Goal: Transaction & Acquisition: Book appointment/travel/reservation

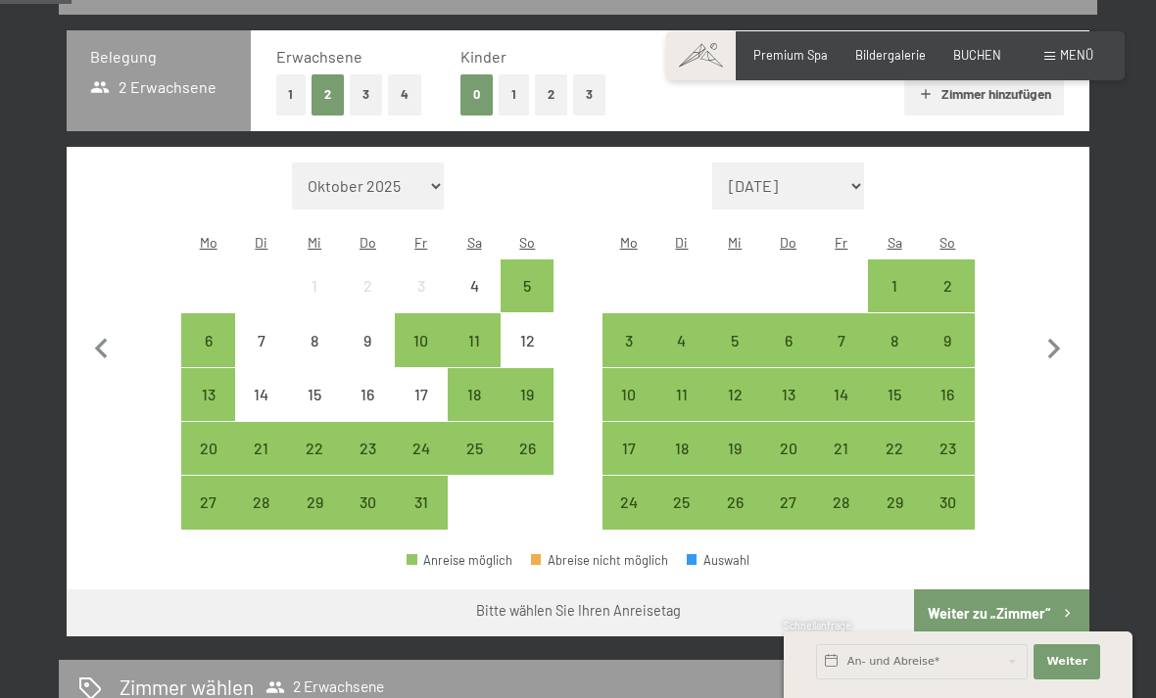
scroll to position [414, 0]
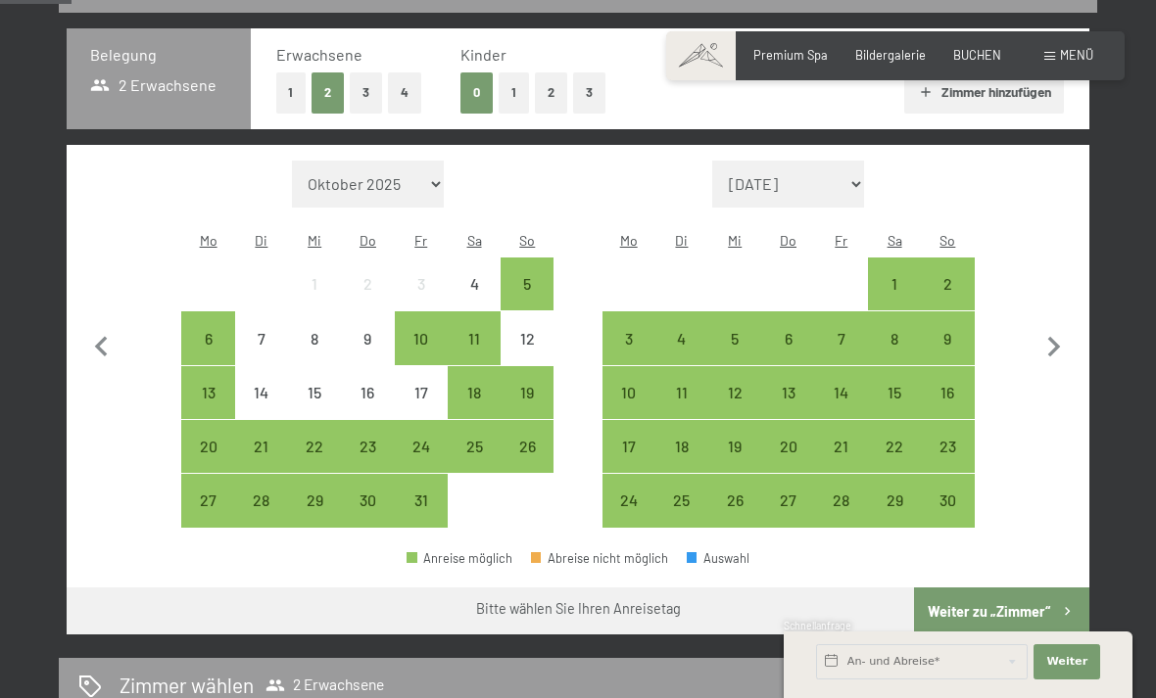
click at [1052, 337] on icon "button" at bounding box center [1053, 347] width 41 height 41
select select "[DATE]"
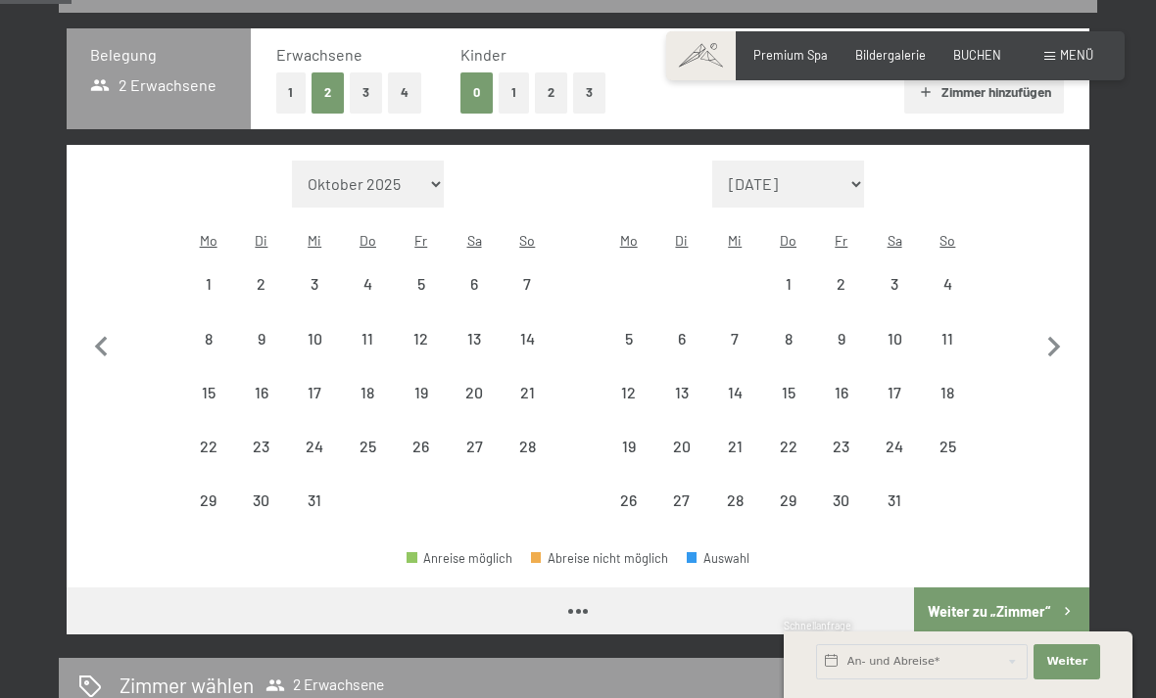
click at [1056, 337] on icon "button" at bounding box center [1054, 347] width 13 height 21
click at [1055, 334] on icon "button" at bounding box center [1053, 347] width 41 height 41
select select "[DATE]"
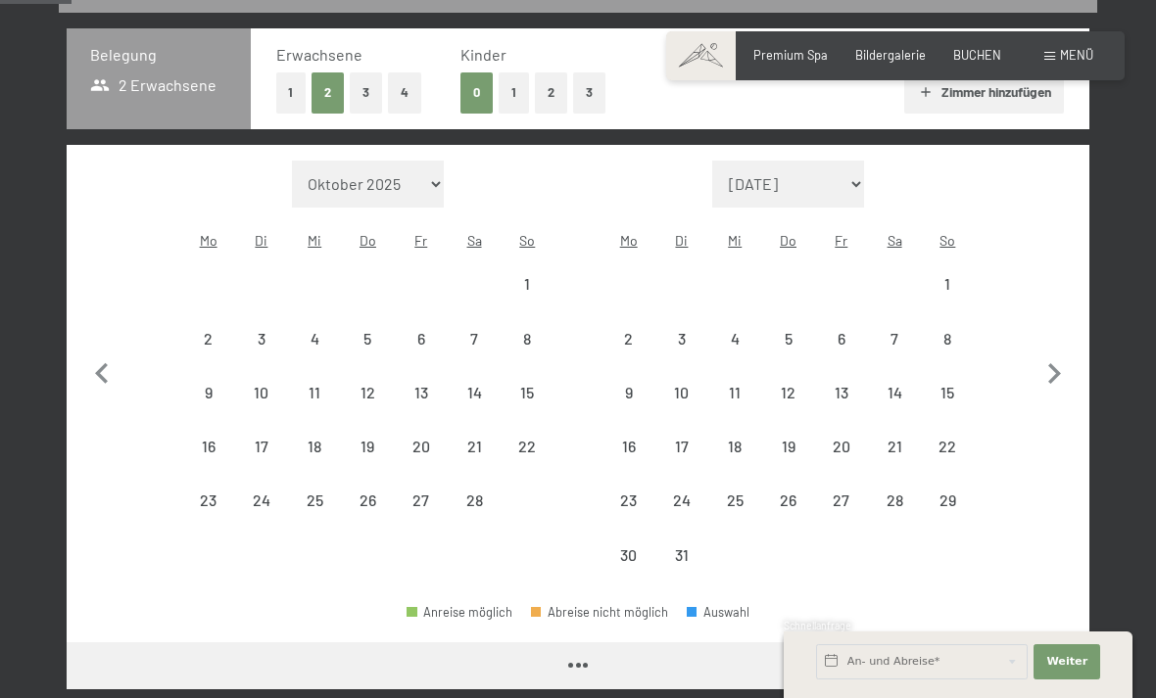
click at [1048, 354] on icon "button" at bounding box center [1053, 374] width 41 height 41
select select "[DATE]"
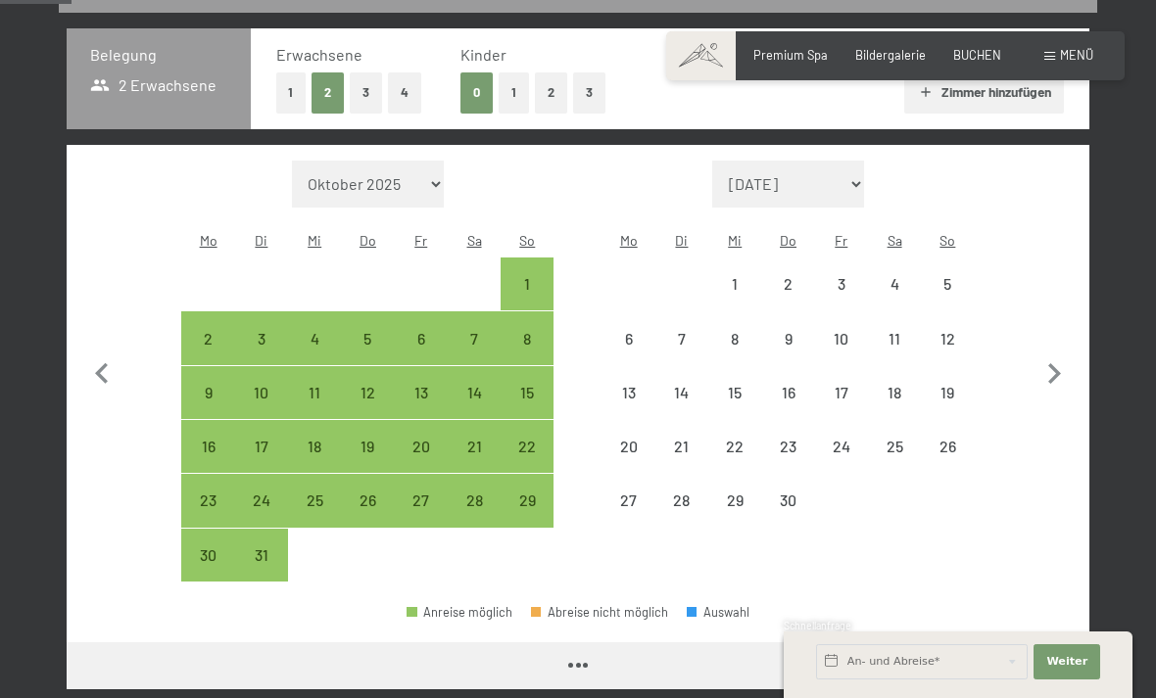
select select "[DATE]"
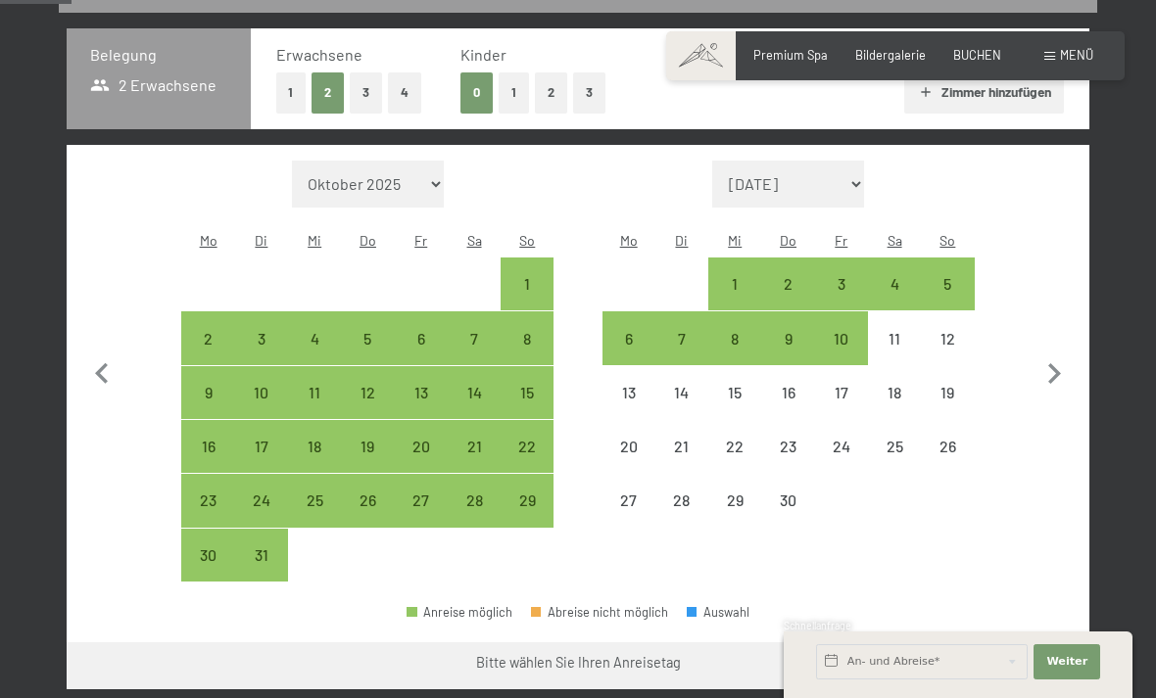
click at [1057, 369] on icon "button" at bounding box center [1053, 374] width 41 height 41
select select "[DATE]"
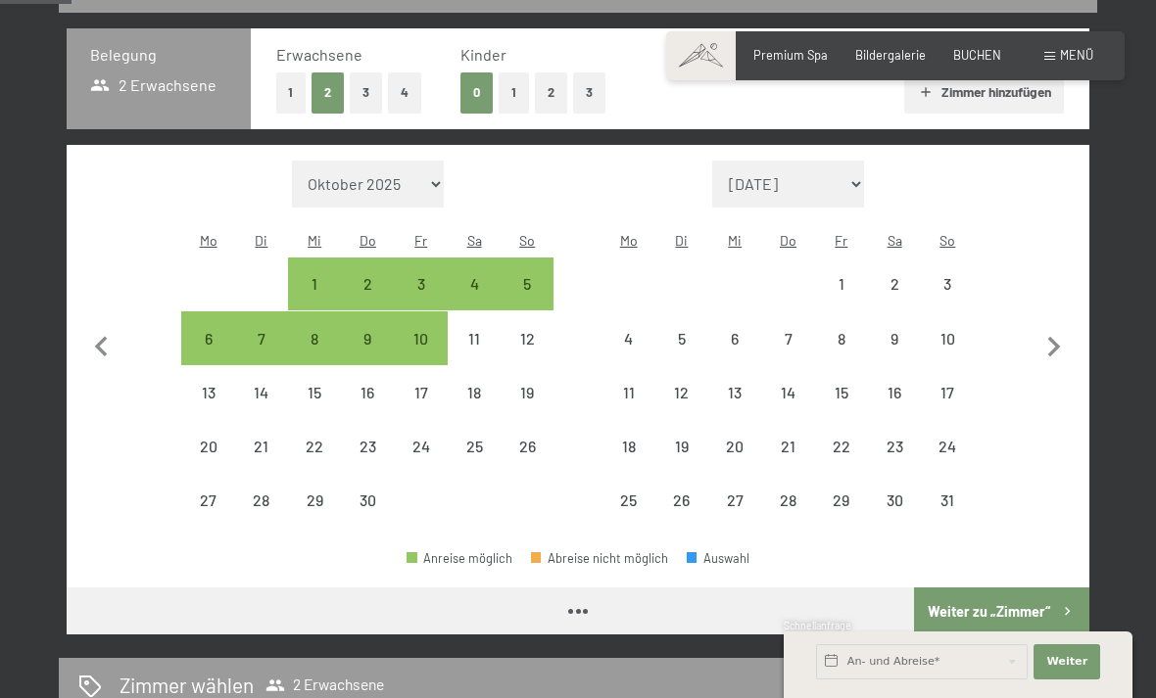
select select "[DATE]"
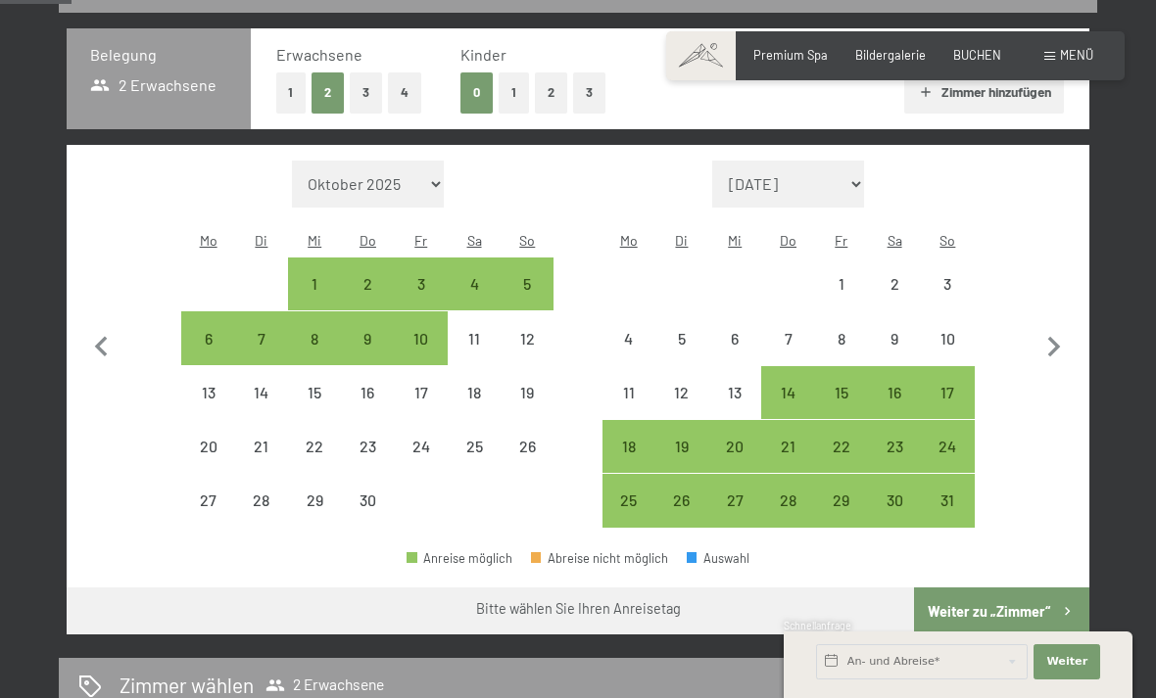
click at [1054, 339] on icon "button" at bounding box center [1054, 347] width 13 height 21
select select "[DATE]"
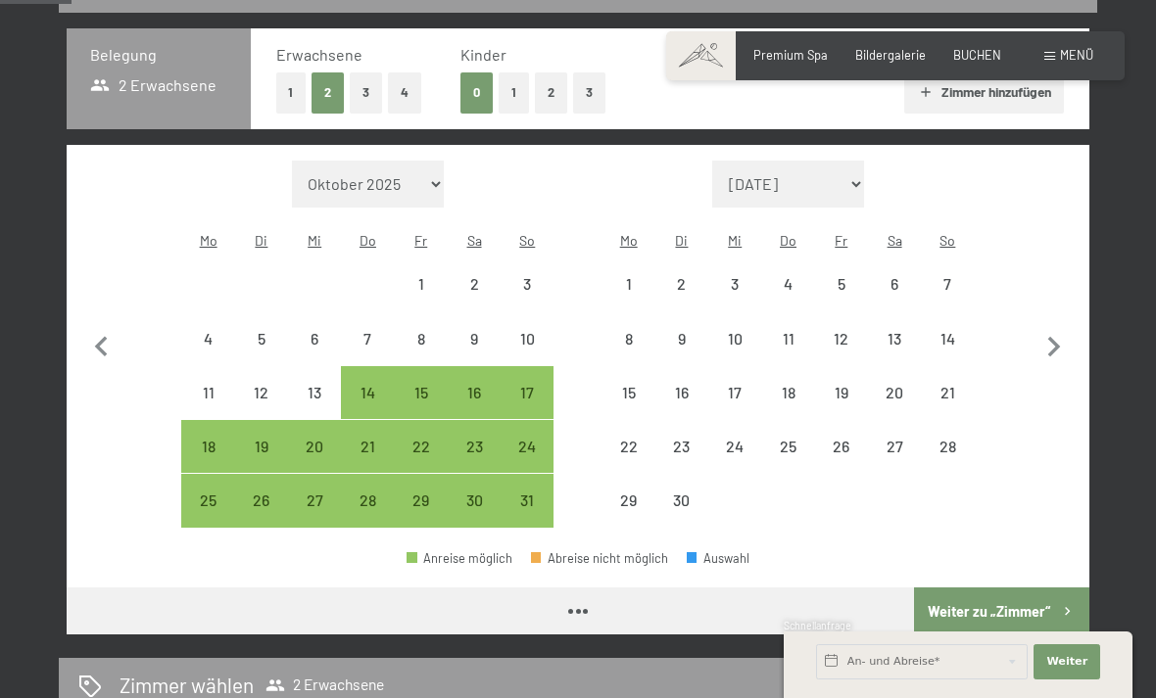
select select "[DATE]"
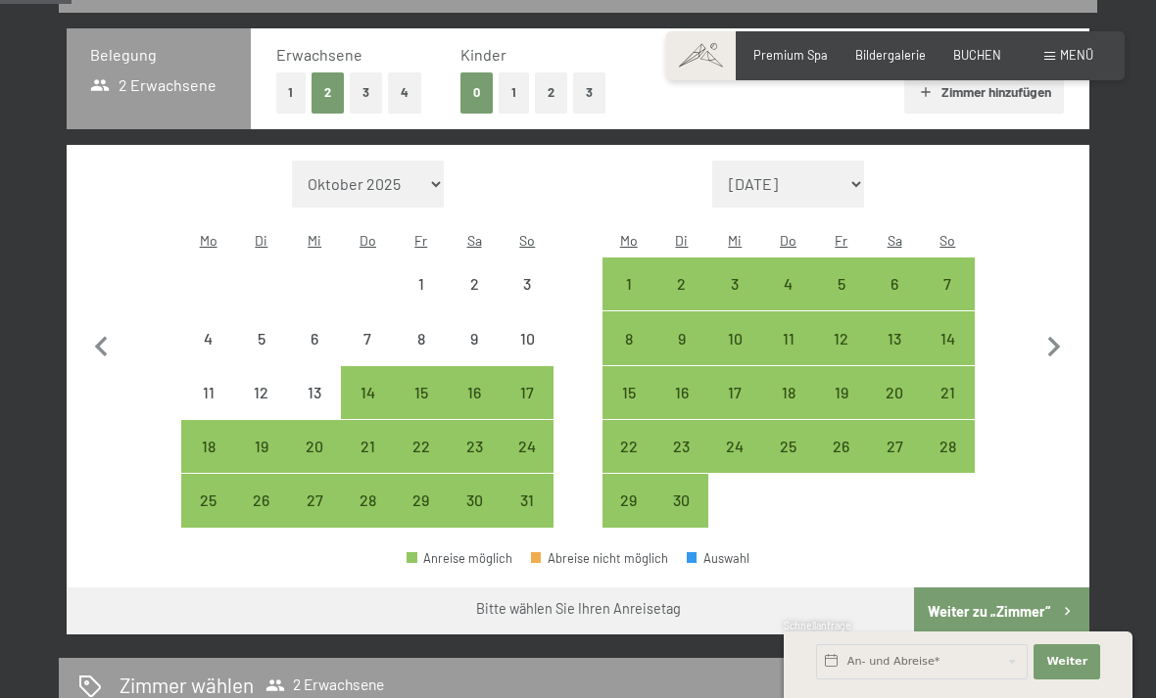
click at [901, 276] on div "6" at bounding box center [894, 300] width 49 height 49
select select "[DATE]"
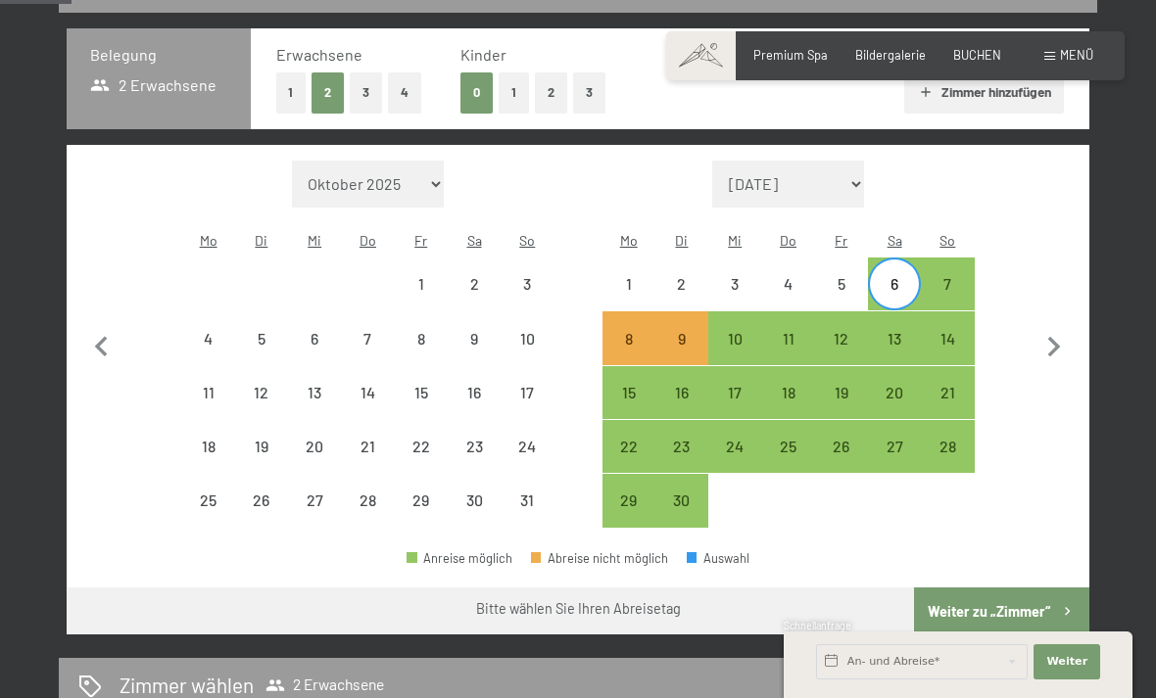
click at [889, 276] on div "6" at bounding box center [894, 300] width 49 height 49
select select "[DATE]"
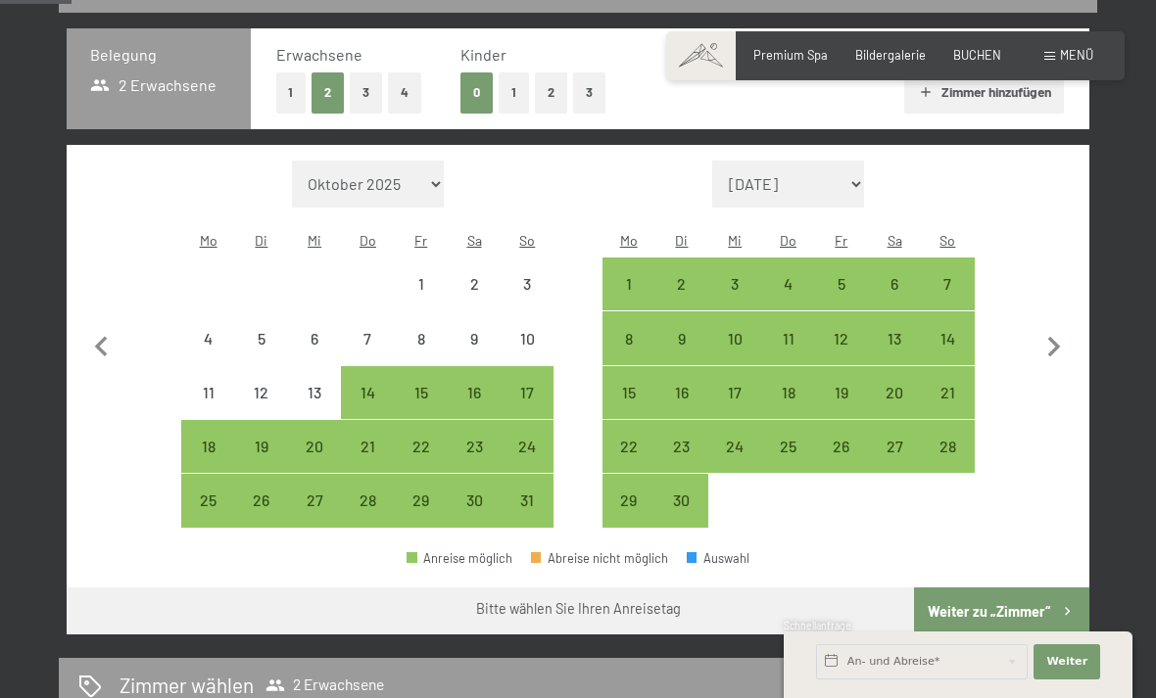
click at [906, 331] on div "13" at bounding box center [894, 355] width 49 height 49
select select "[DATE]"
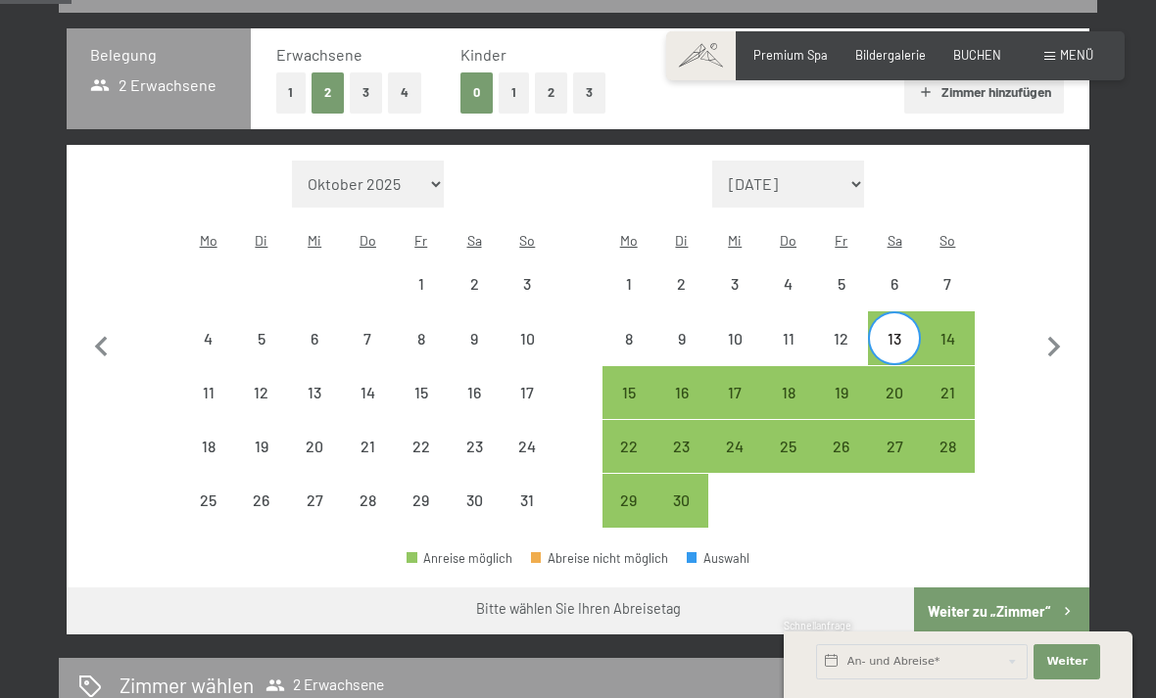
click at [897, 439] on div "27" at bounding box center [894, 463] width 49 height 49
select select "[DATE]"
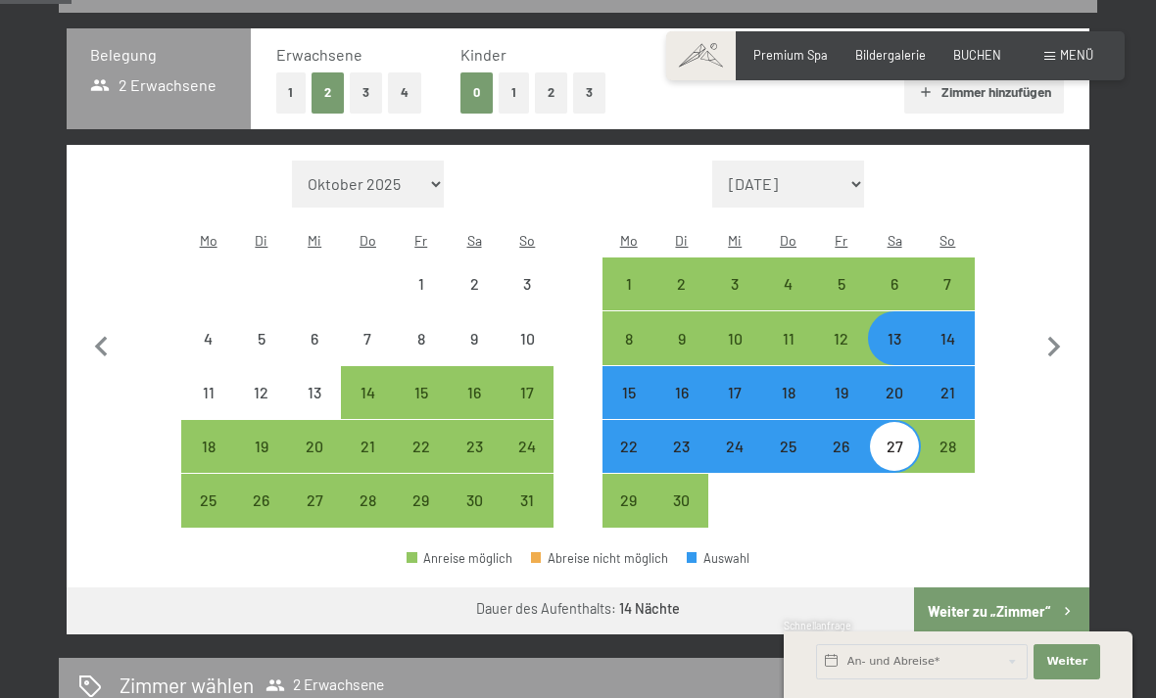
click at [1015, 588] on button "Weiter zu „Zimmer“" at bounding box center [1001, 611] width 175 height 47
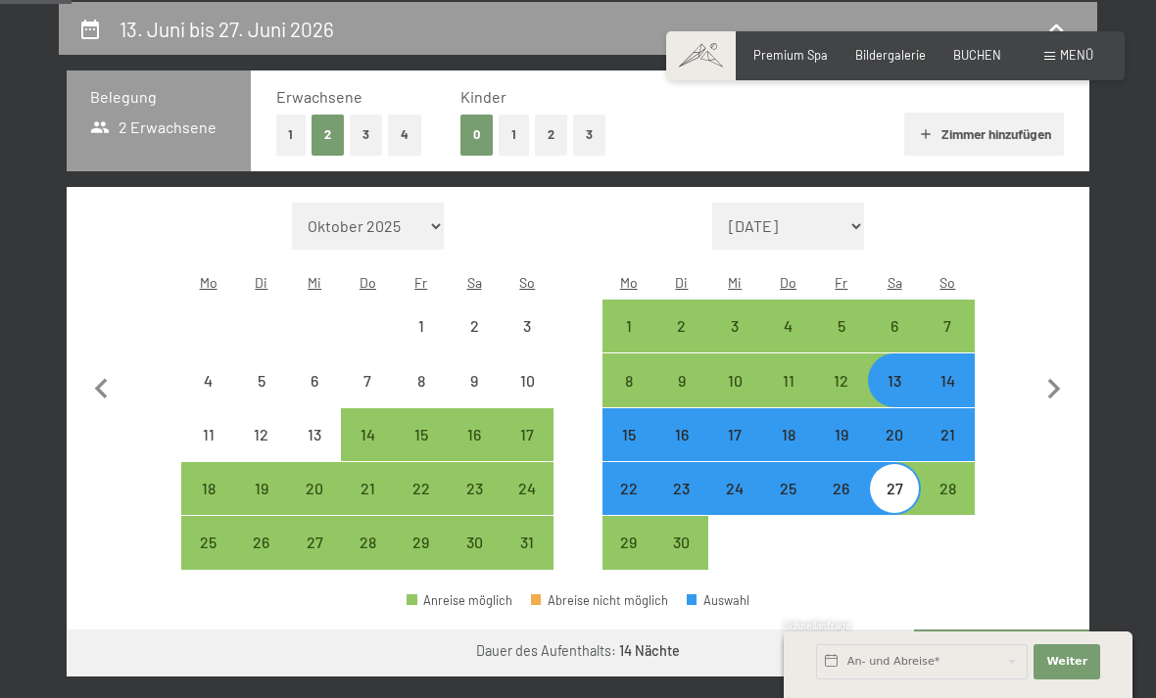
select select "[DATE]"
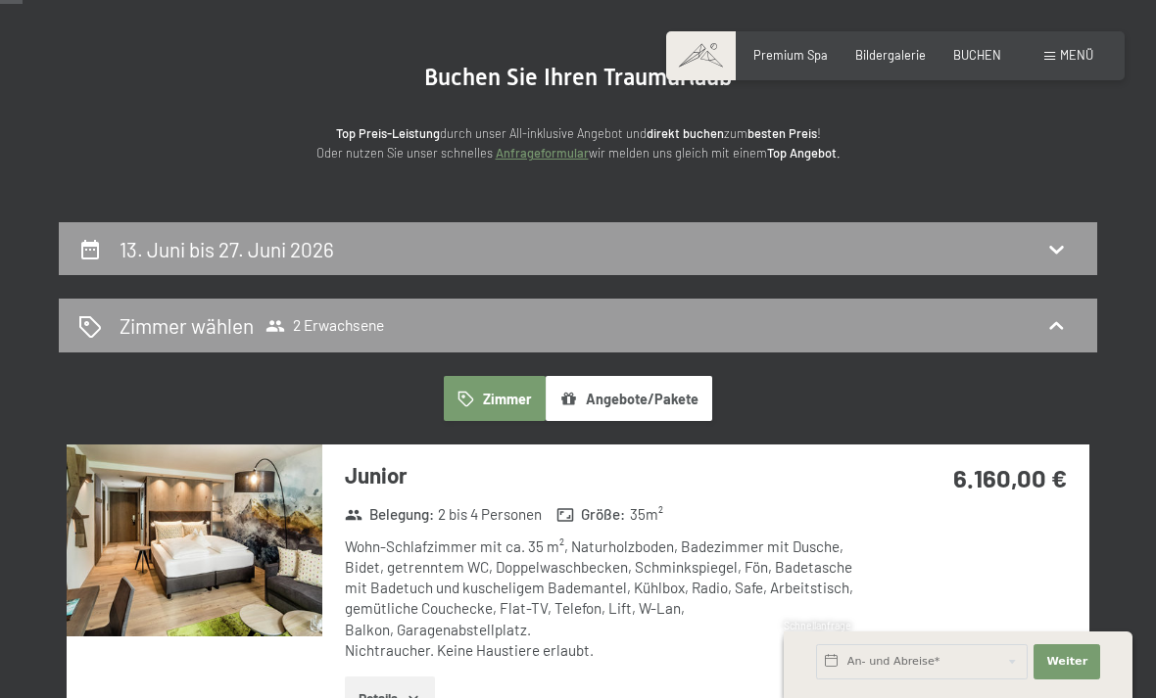
scroll to position [151, 0]
click at [1049, 260] on icon at bounding box center [1056, 250] width 24 height 24
select select "[DATE]"
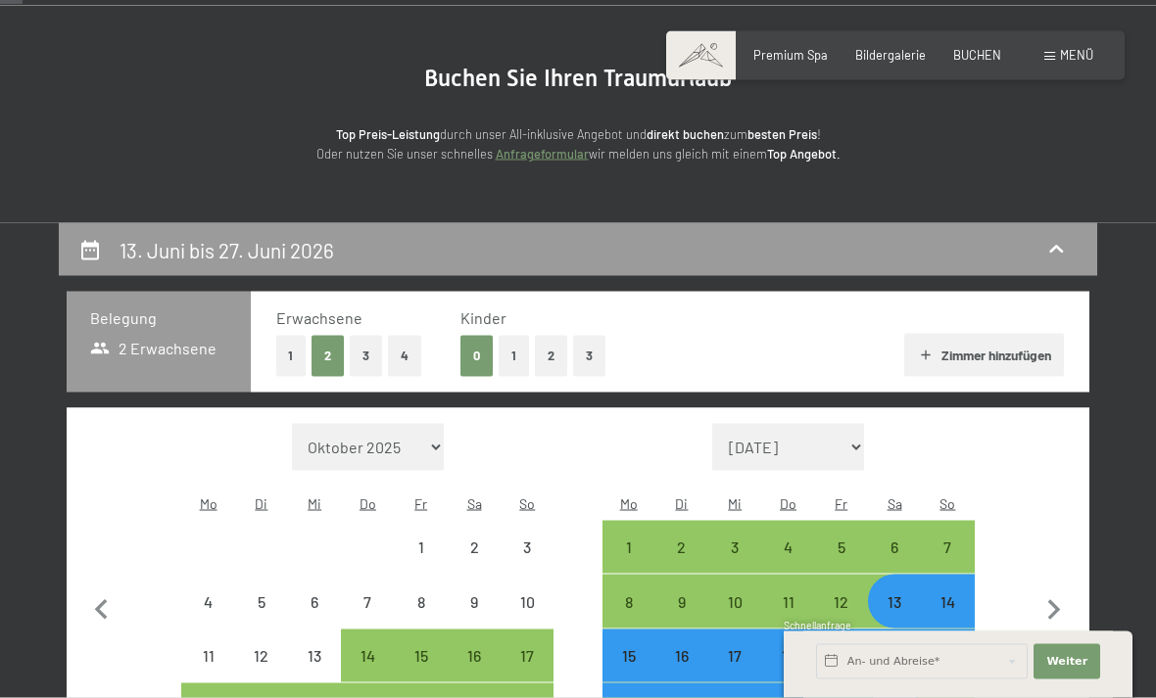
scroll to position [372, 0]
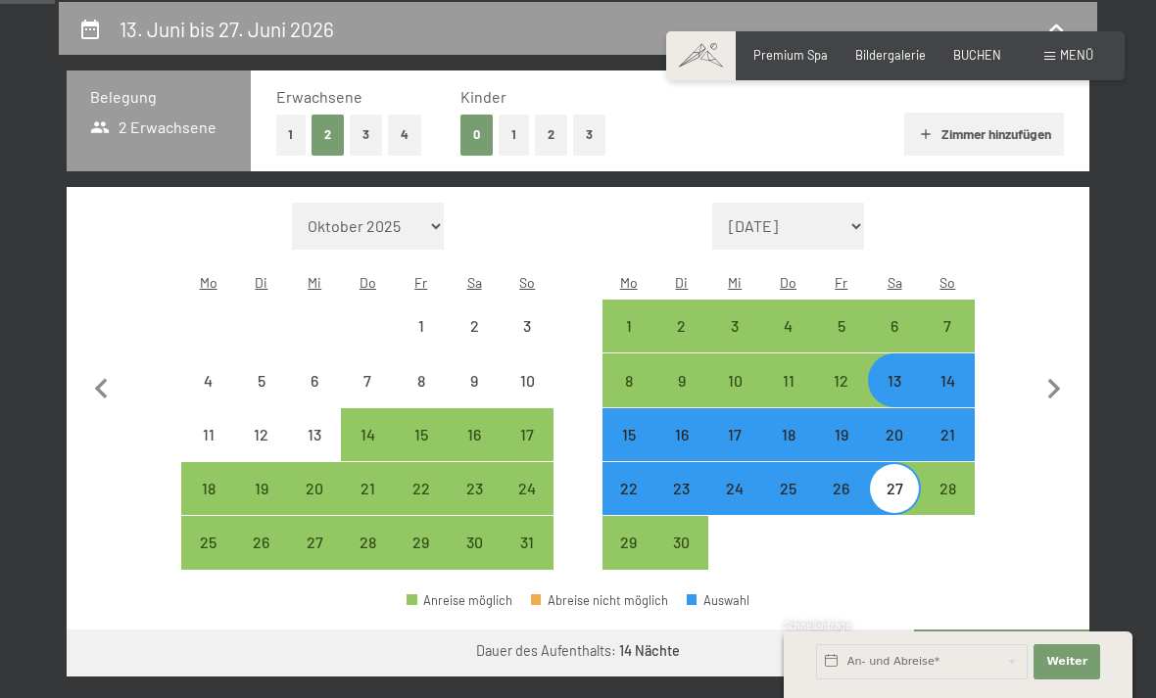
click at [896, 373] on div "13" at bounding box center [894, 397] width 49 height 49
select select "[DATE]"
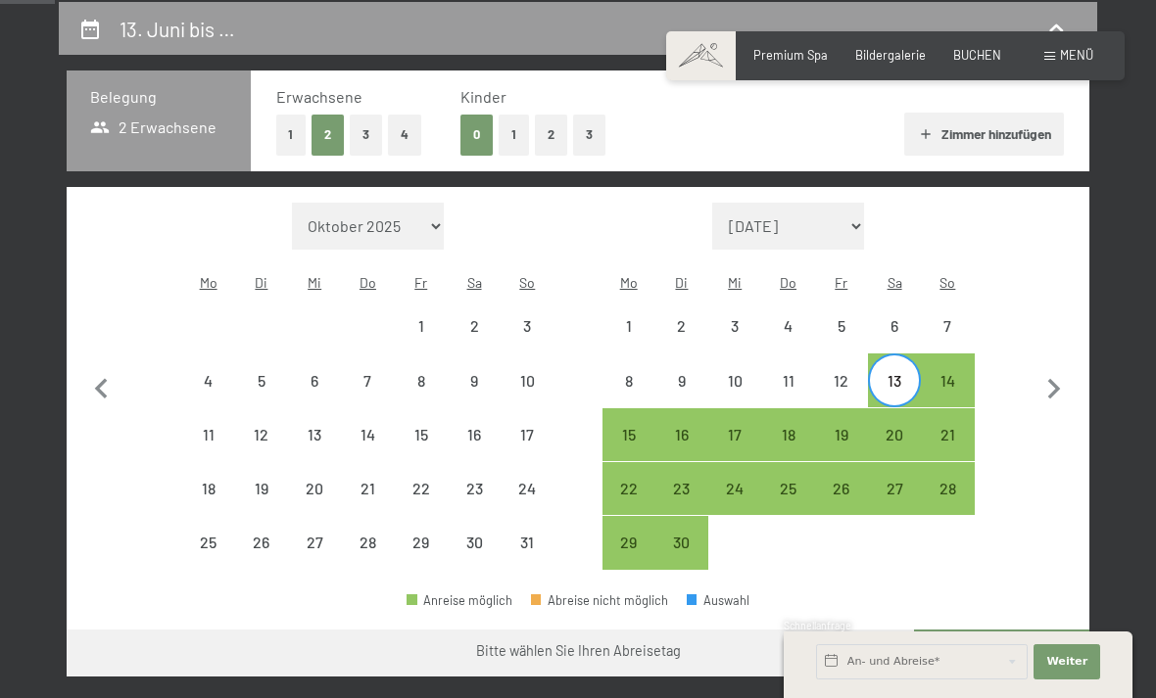
click at [1082, 56] on span "Menü" at bounding box center [1076, 55] width 33 height 16
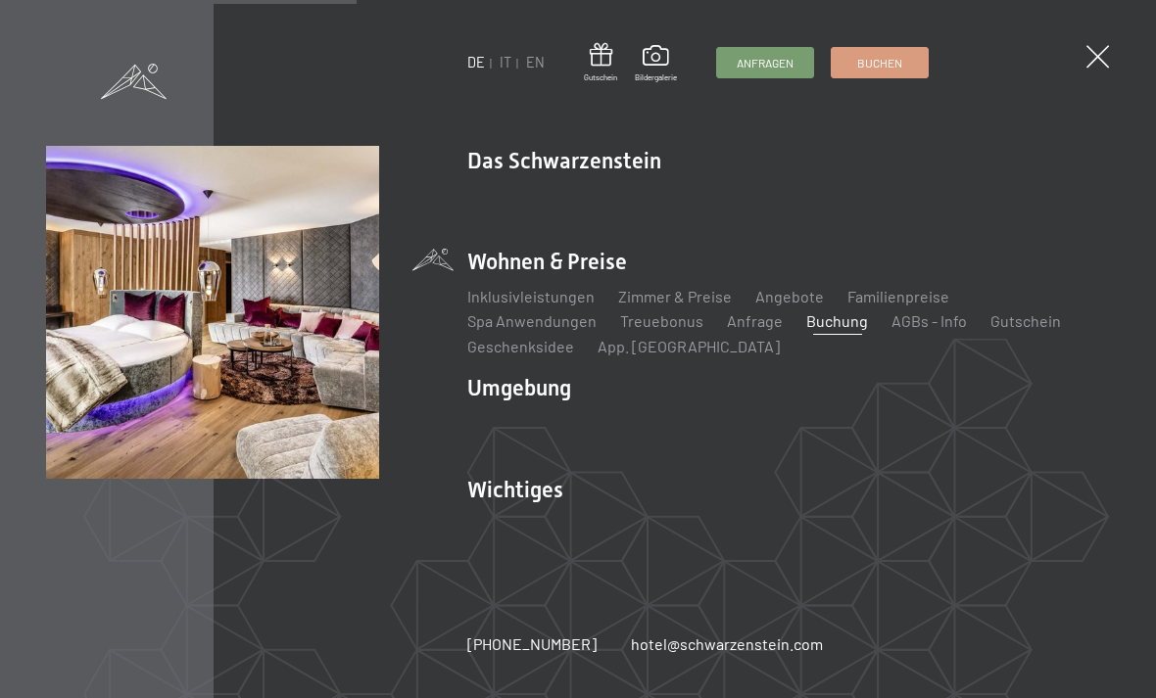
scroll to position [565, 0]
click at [776, 306] on link "Angebote" at bounding box center [789, 296] width 69 height 19
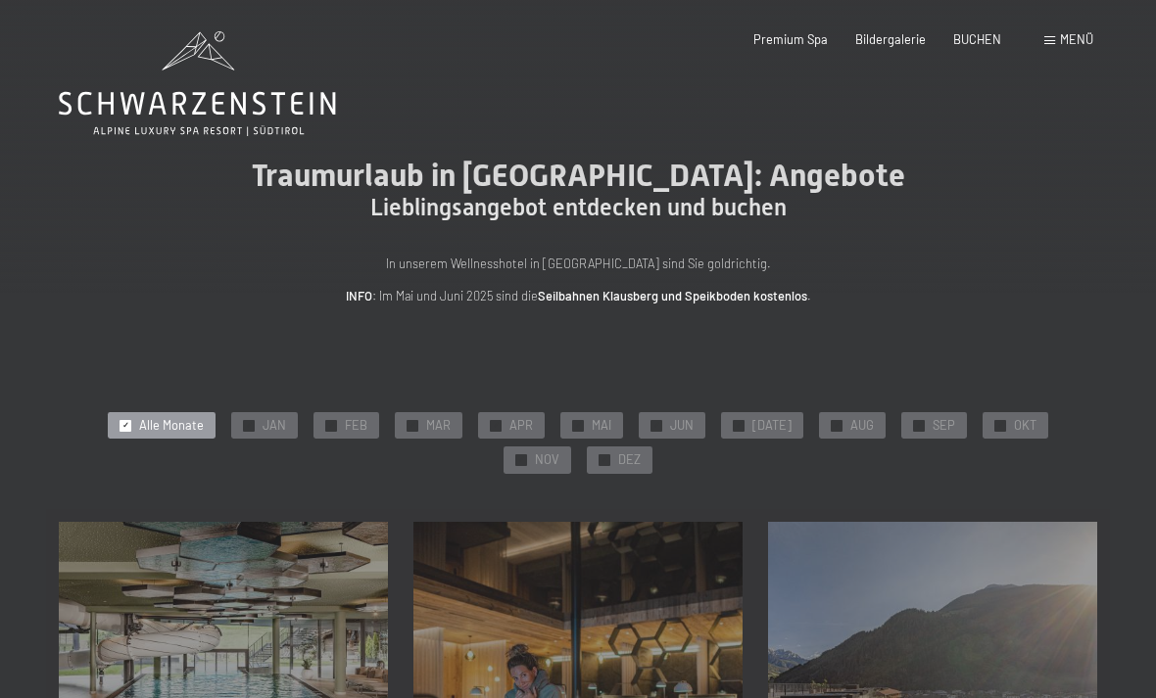
click at [639, 430] on div "✓ JUN" at bounding box center [672, 425] width 67 height 27
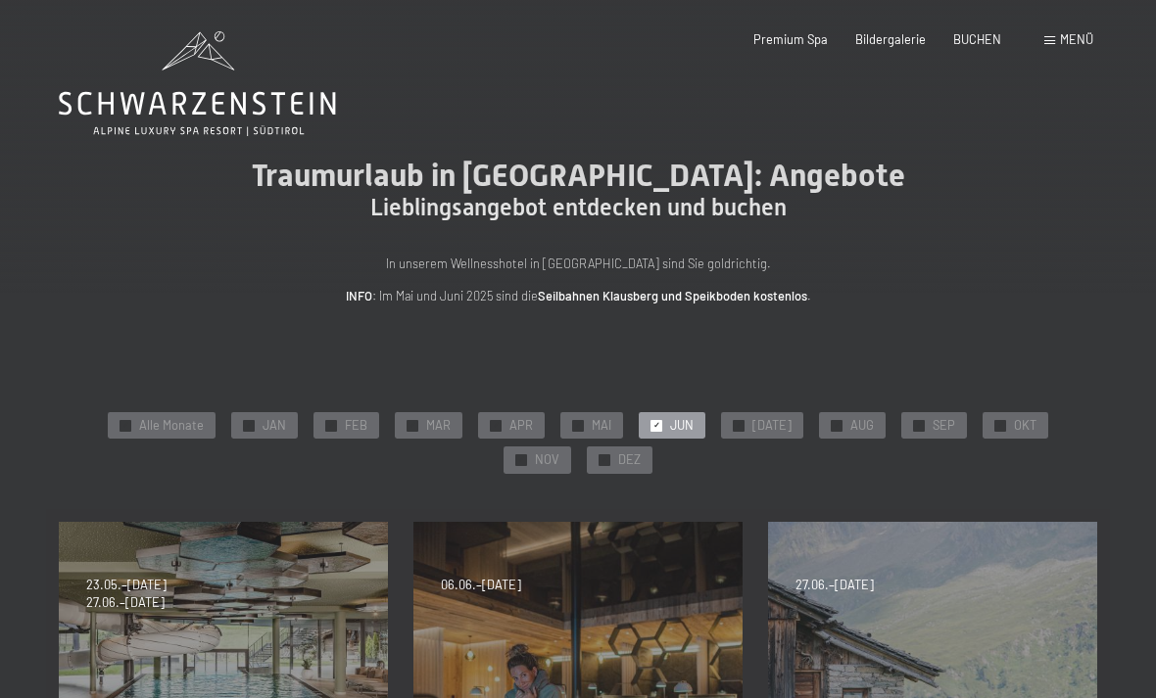
click at [980, 44] on span "BUCHEN" at bounding box center [977, 39] width 48 height 16
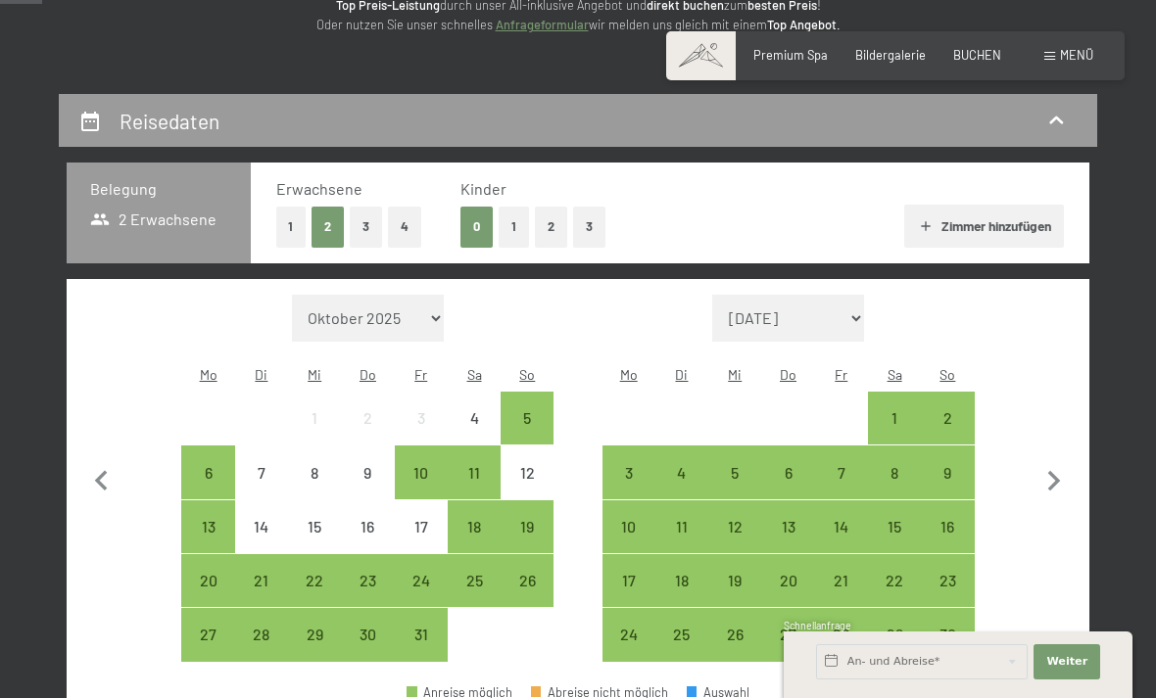
scroll to position [296, 0]
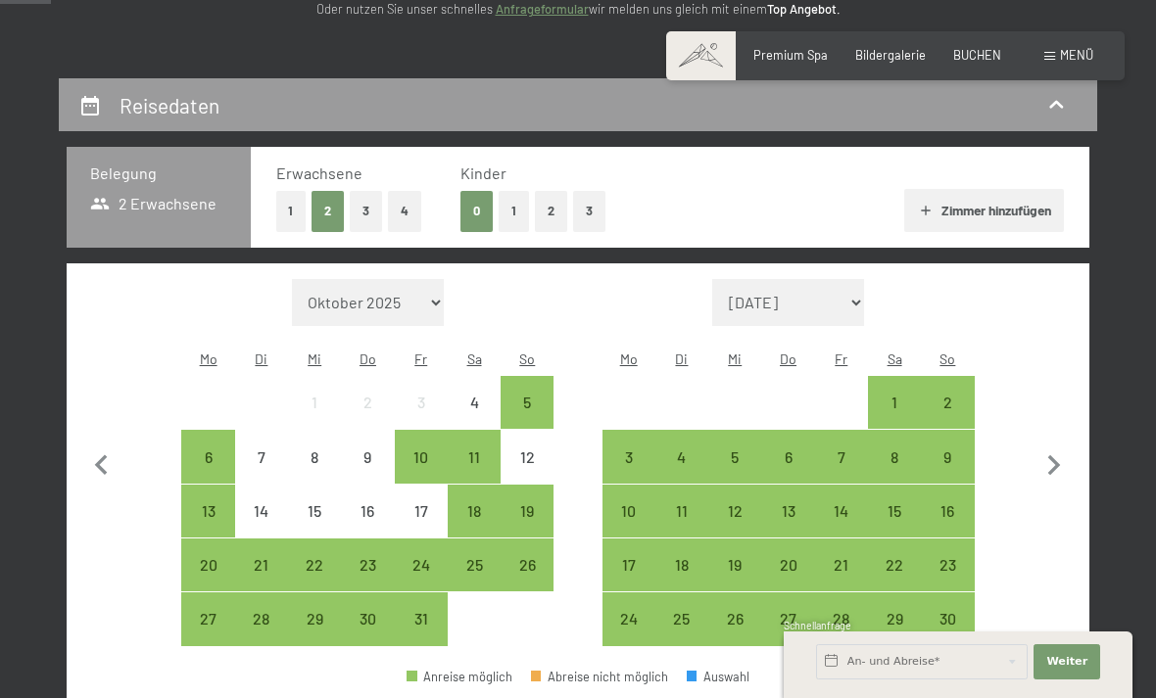
click at [1054, 457] on icon "button" at bounding box center [1054, 466] width 13 height 21
select select "[DATE]"
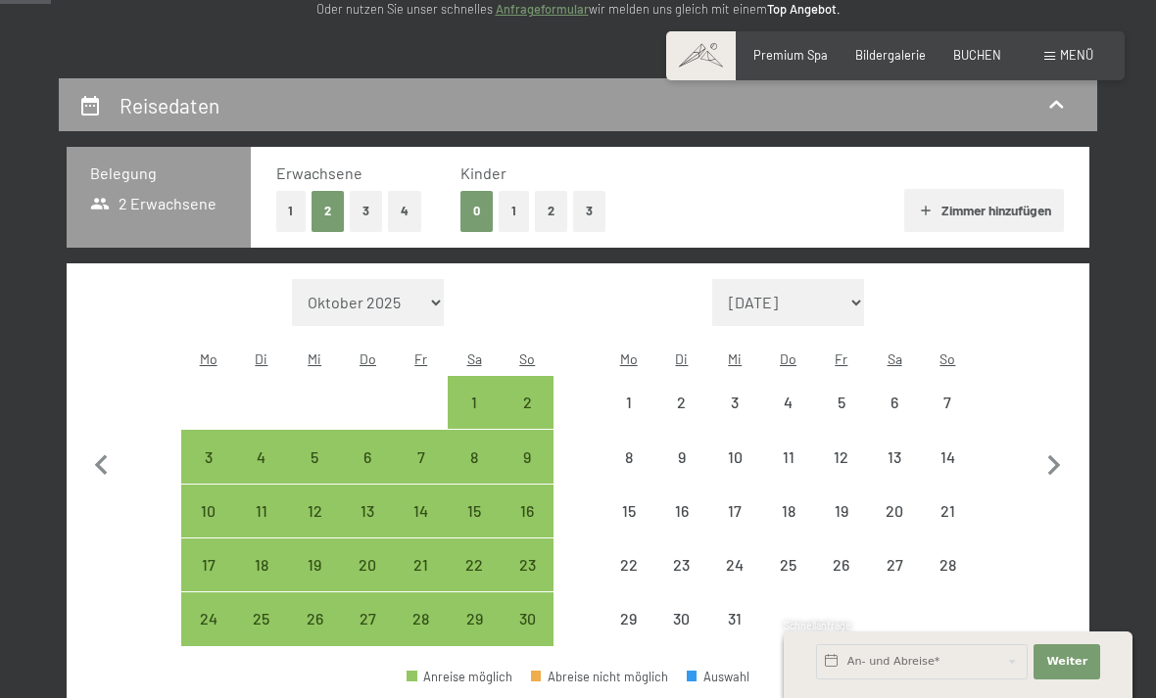
click at [1056, 456] on icon "button" at bounding box center [1054, 466] width 13 height 21
select select "[DATE]"
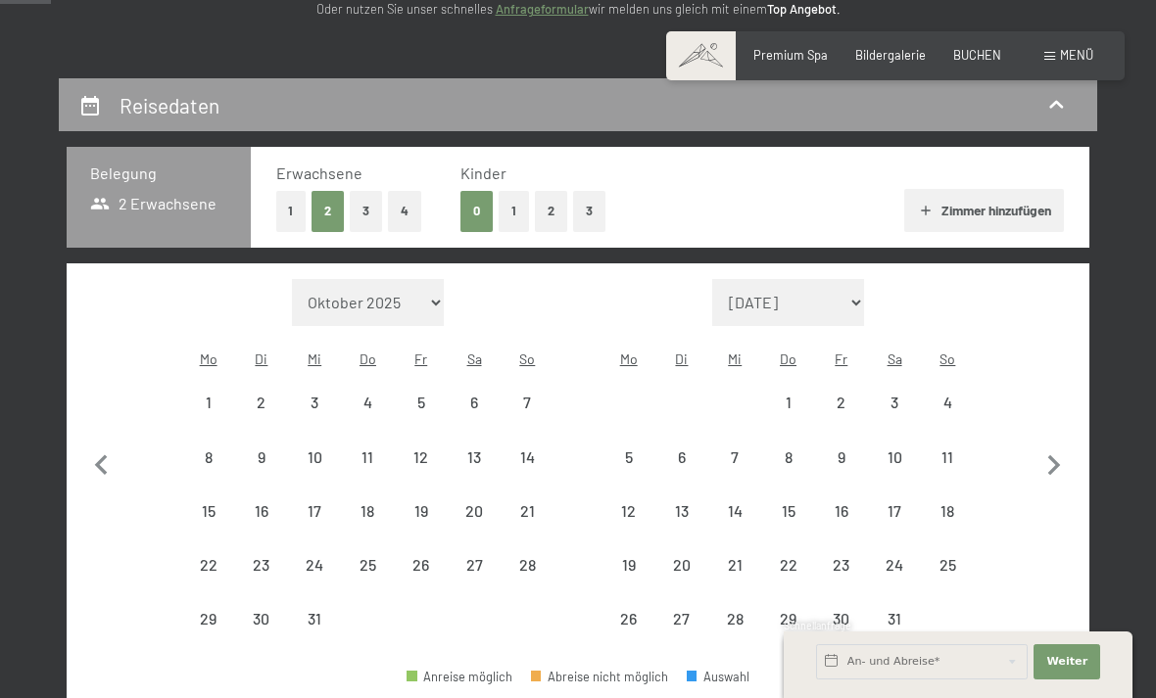
click at [1058, 456] on icon "button" at bounding box center [1054, 466] width 13 height 21
select select "[DATE]"
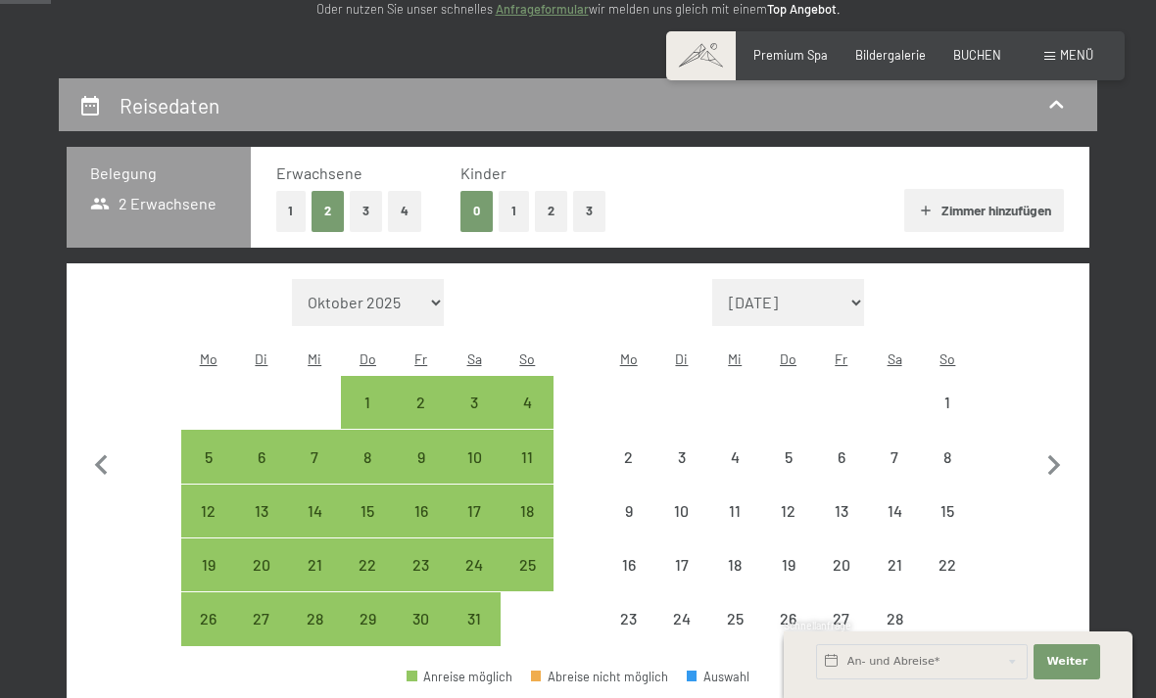
select select "[DATE]"
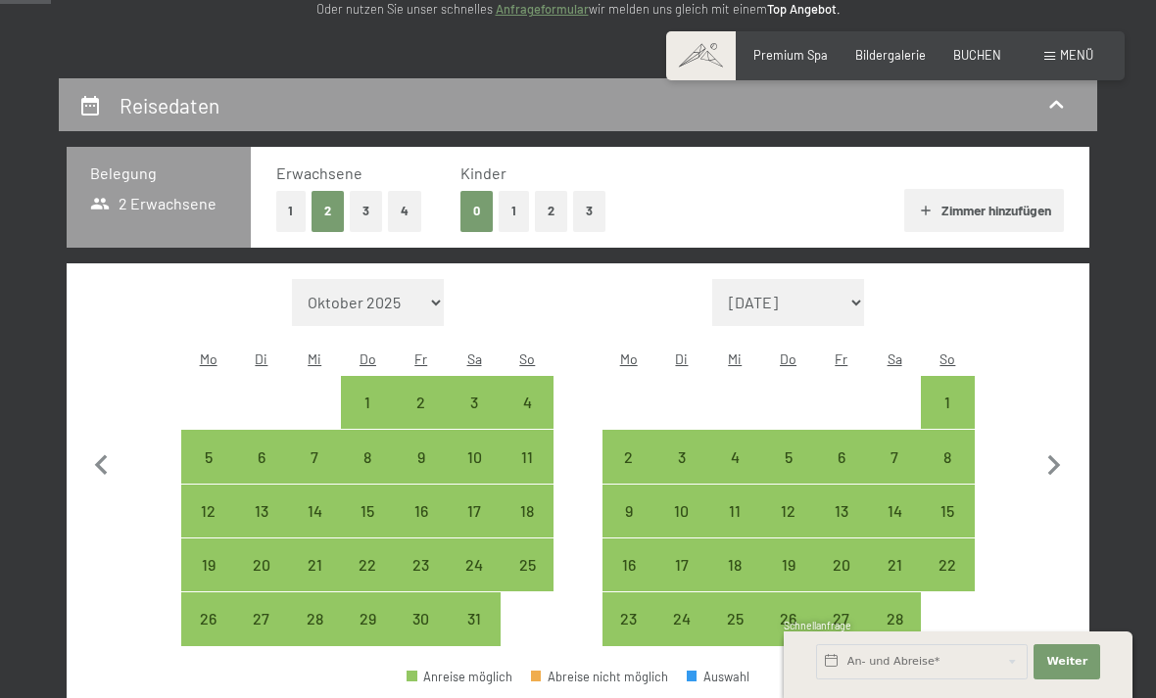
click at [1060, 456] on icon "button" at bounding box center [1053, 466] width 41 height 41
select select "[DATE]"
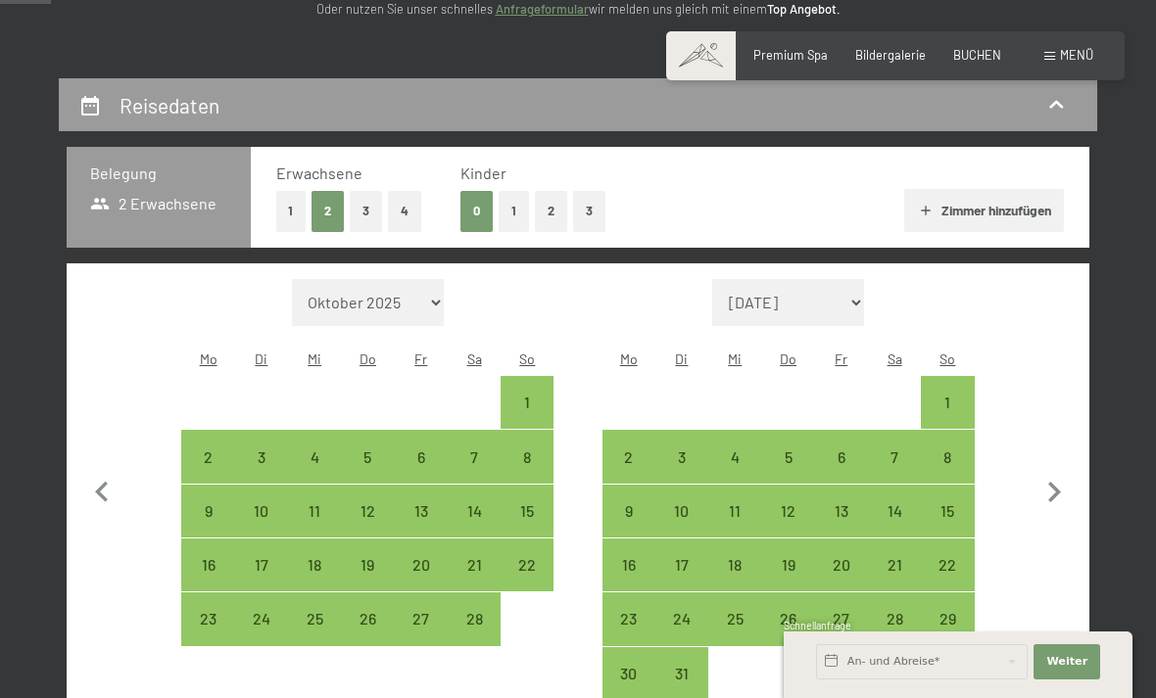
click at [1063, 472] on icon "button" at bounding box center [1053, 492] width 41 height 41
select select "[DATE]"
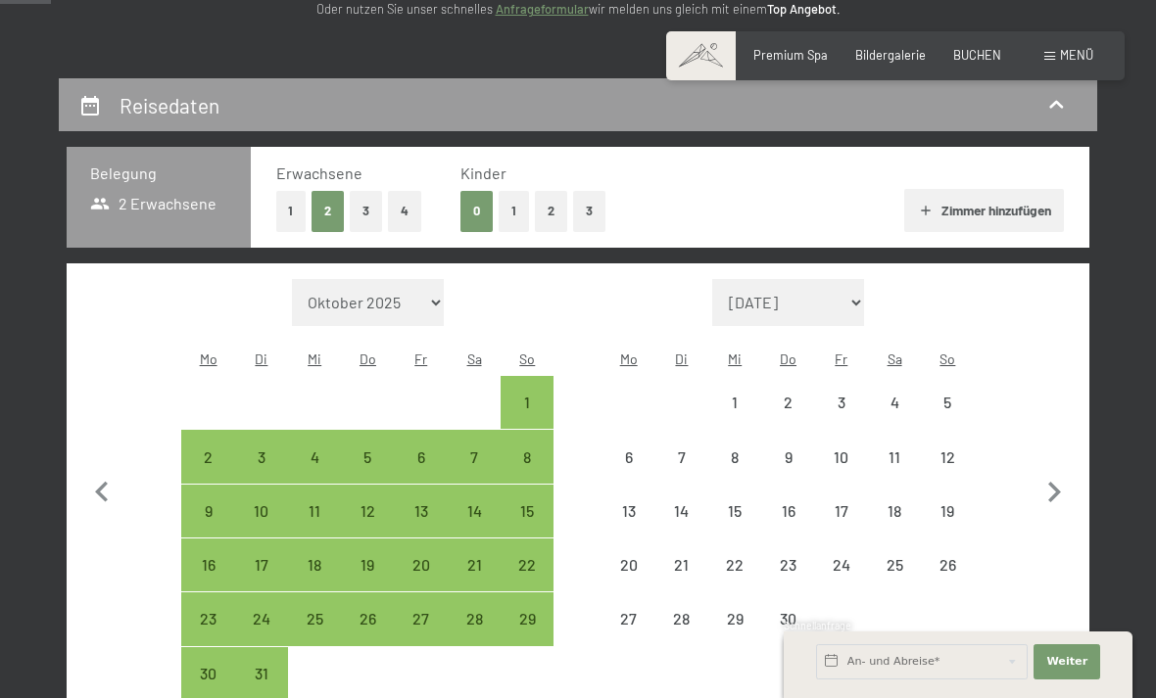
select select "[DATE]"
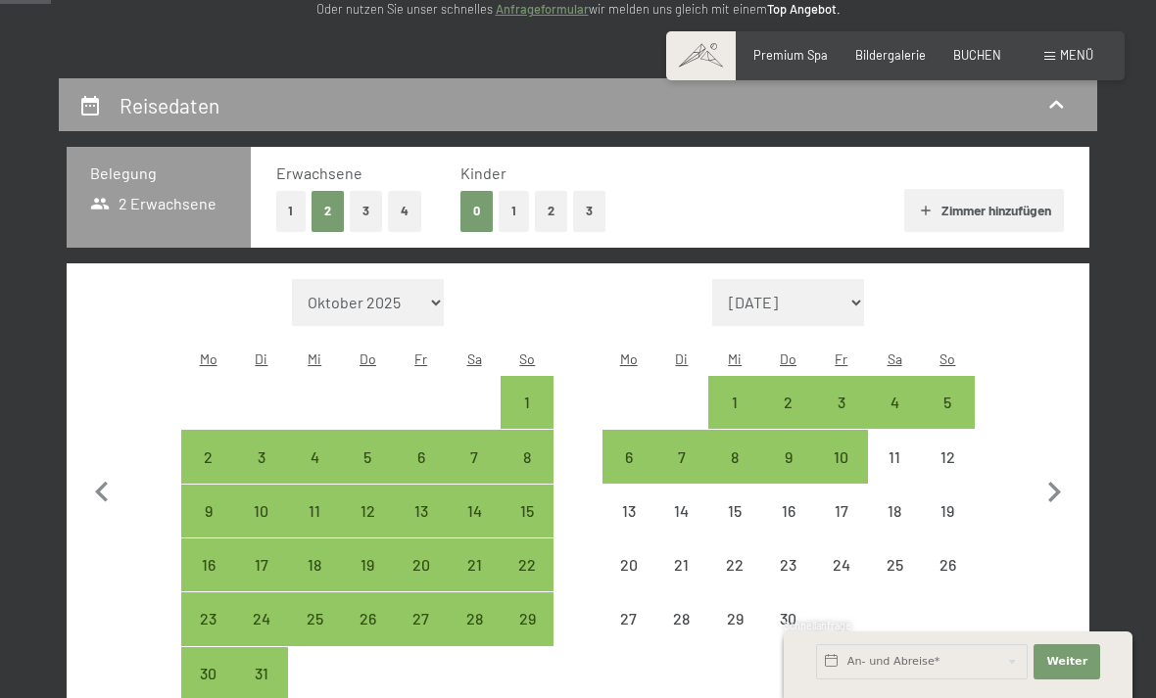
click at [1063, 472] on icon "button" at bounding box center [1053, 492] width 41 height 41
select select "[DATE]"
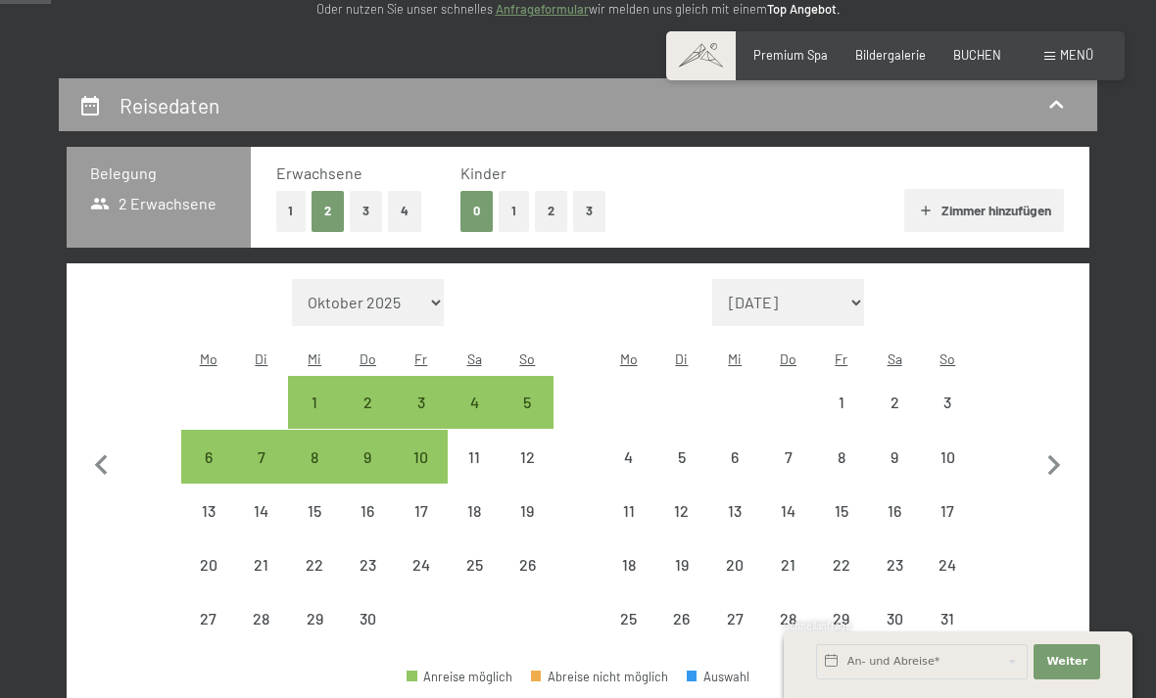
select select "[DATE]"
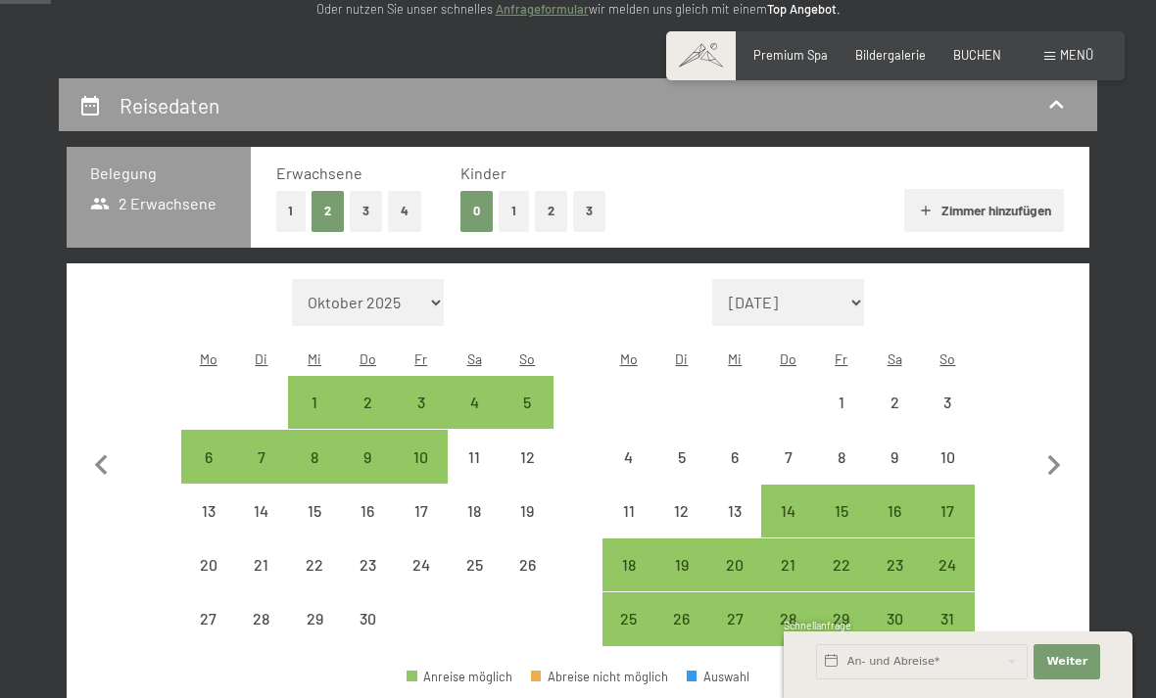
click at [1060, 459] on icon "button" at bounding box center [1053, 466] width 41 height 41
select select "[DATE]"
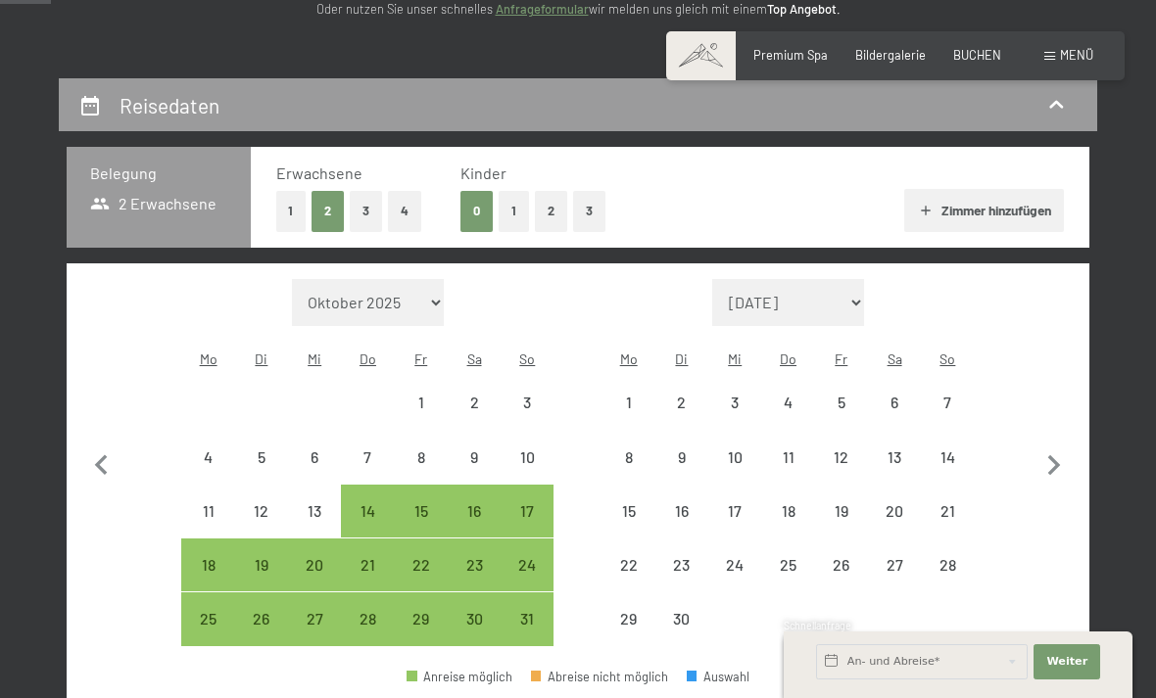
select select "[DATE]"
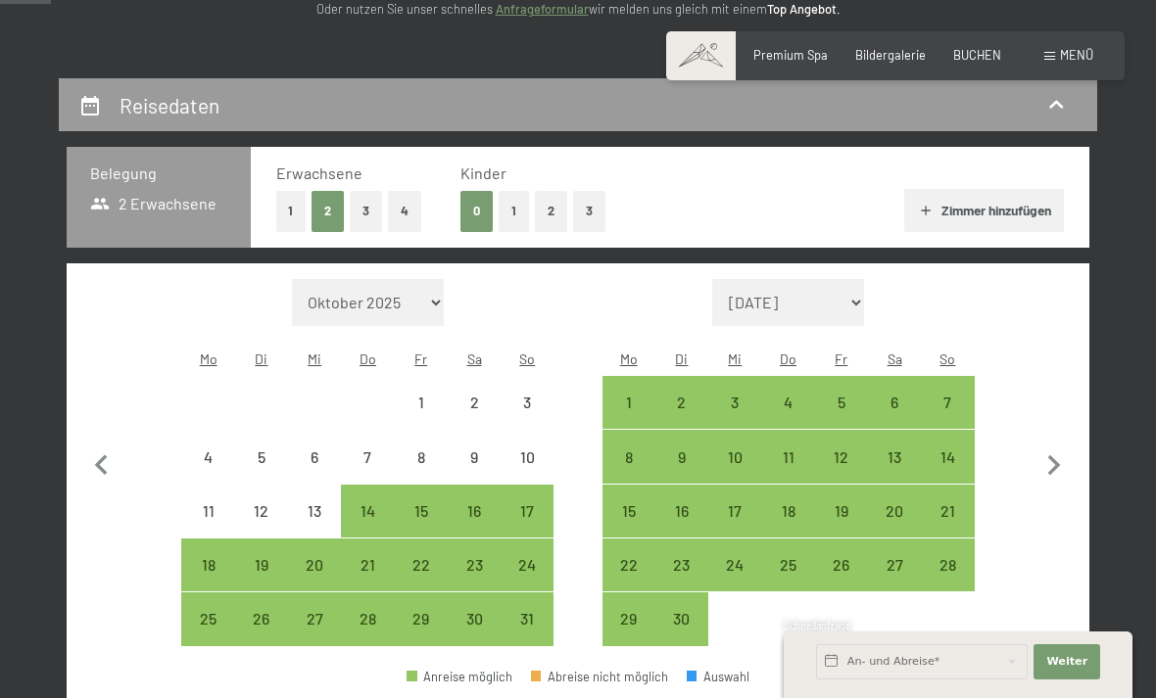
click at [948, 450] on div "14" at bounding box center [947, 474] width 49 height 49
select select "[DATE]"
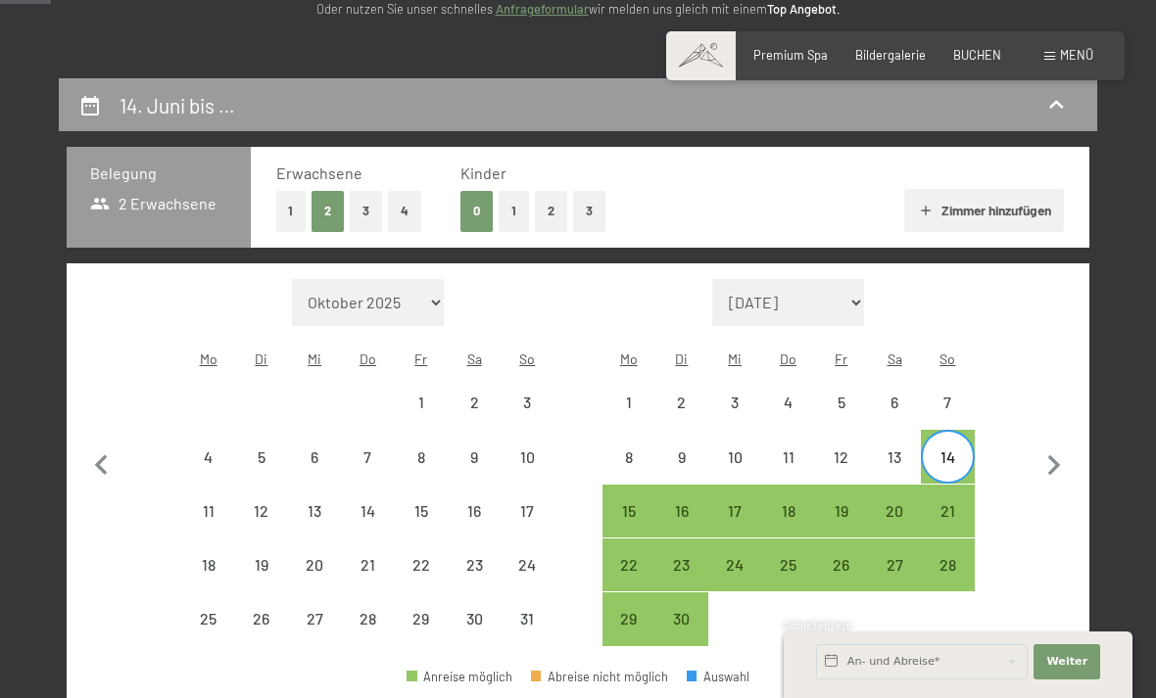
click at [949, 504] on div "21" at bounding box center [947, 528] width 49 height 49
select select "[DATE]"
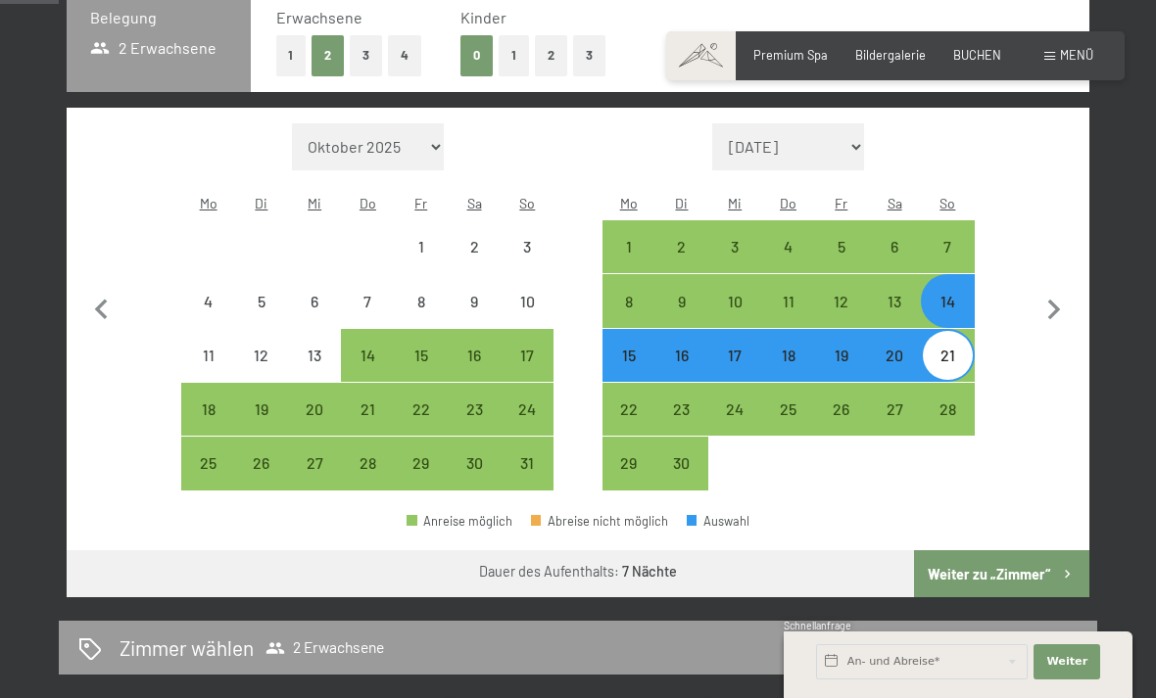
click at [1000, 559] on button "Weiter zu „Zimmer“" at bounding box center [1001, 574] width 175 height 47
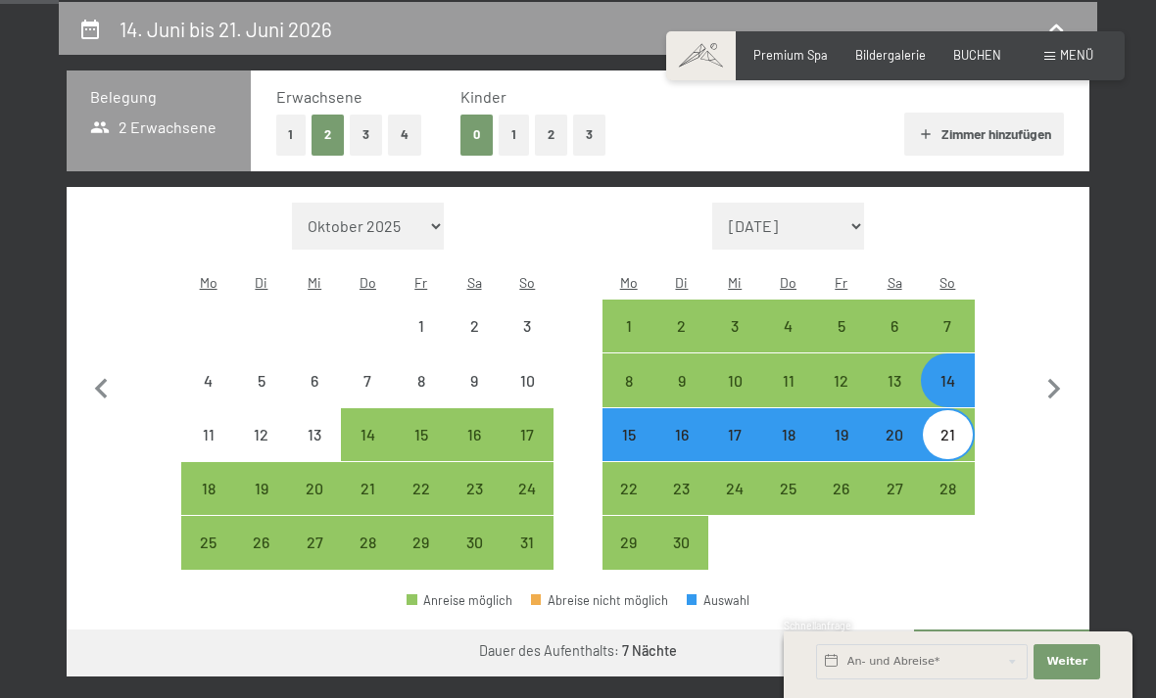
select select "[DATE]"
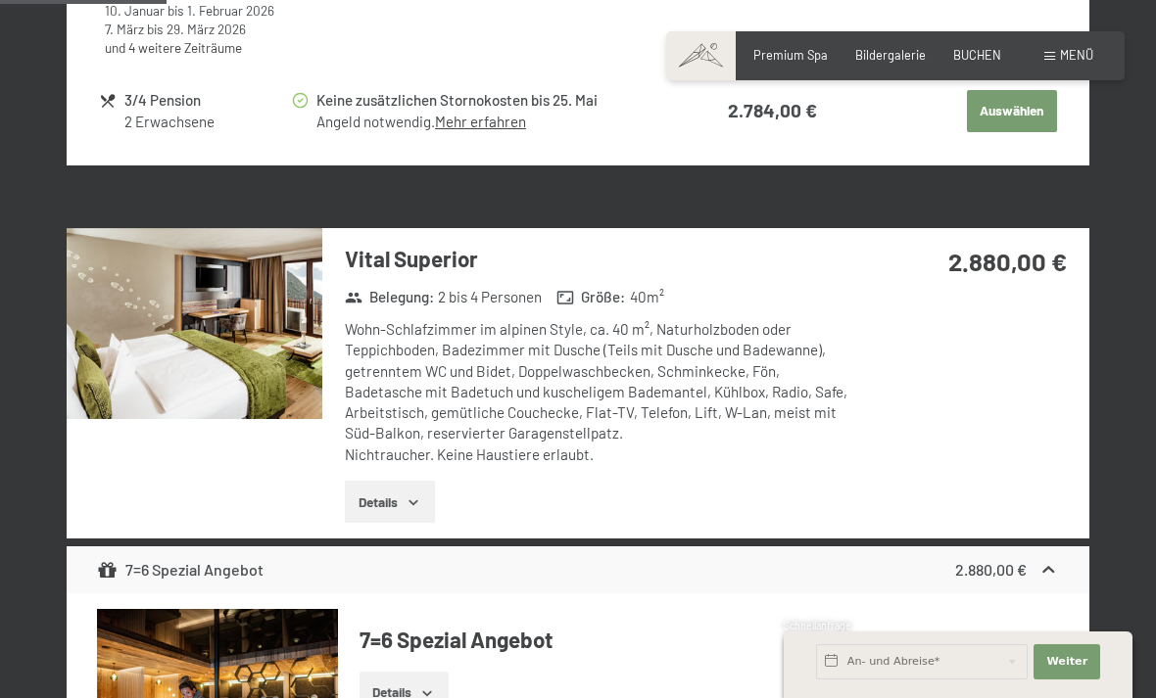
scroll to position [1195, 0]
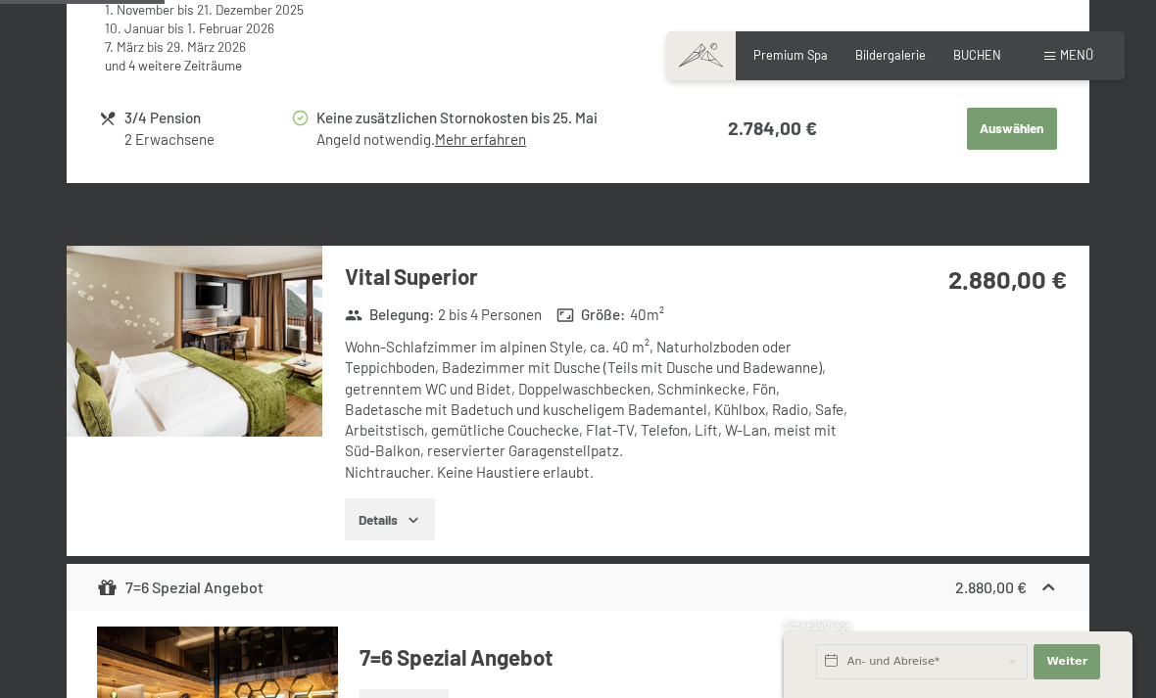
click at [977, 52] on span "BUCHEN" at bounding box center [977, 55] width 48 height 16
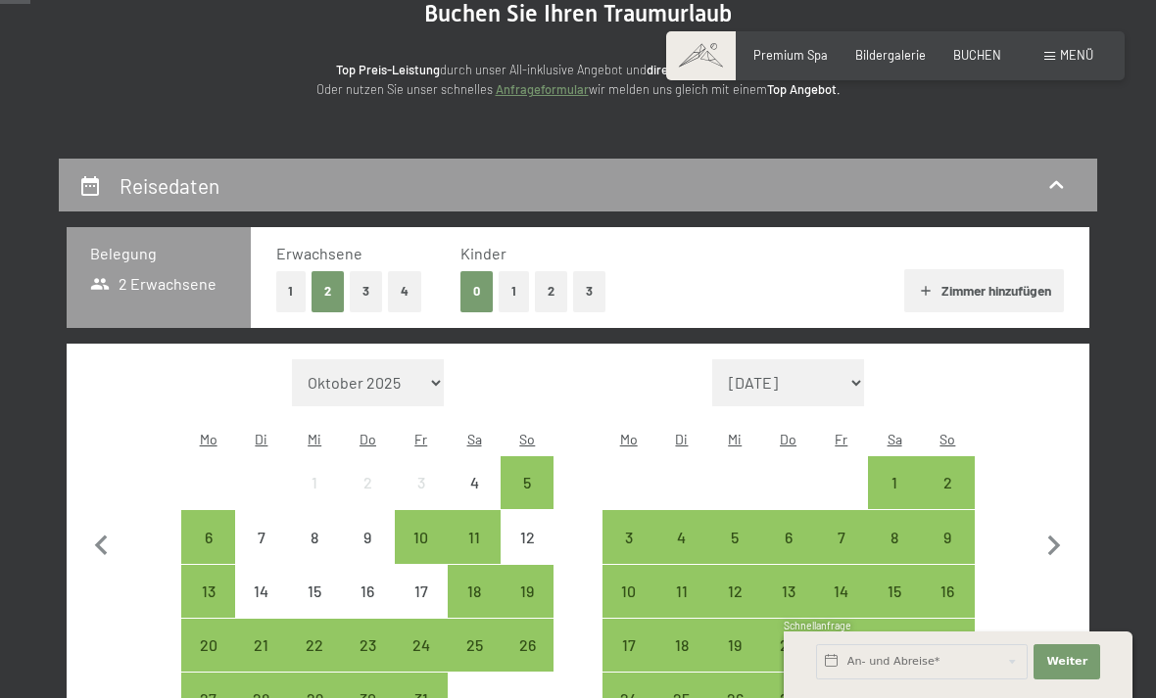
scroll to position [218, 0]
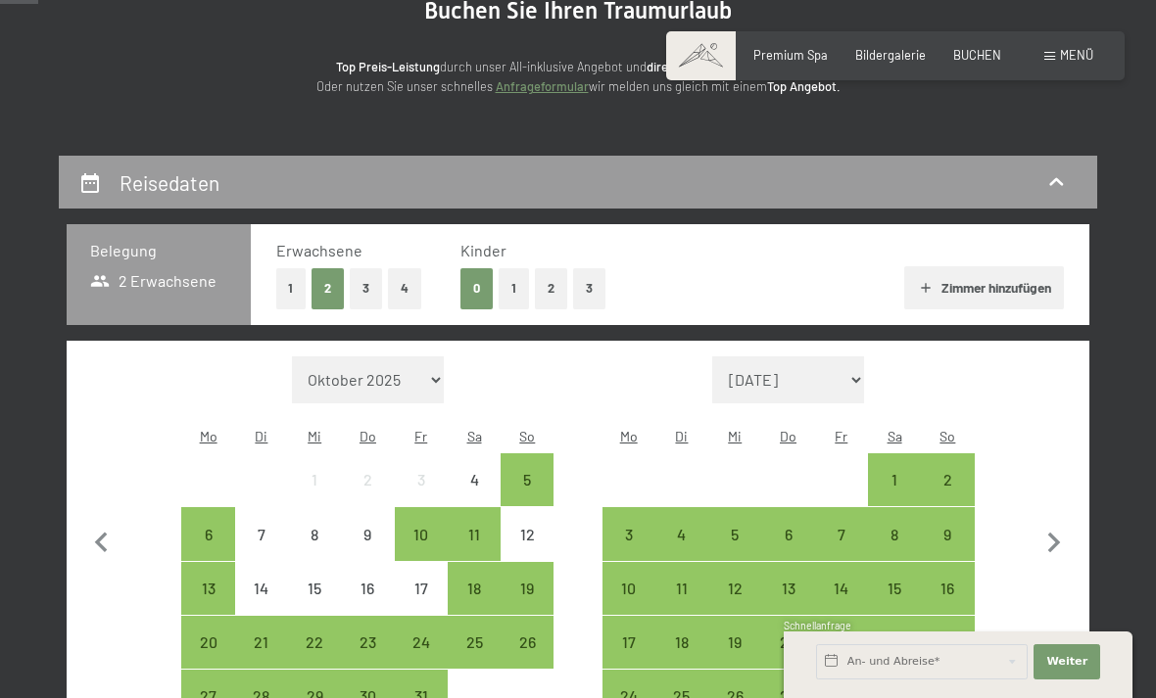
click at [1055, 535] on icon "button" at bounding box center [1054, 543] width 13 height 21
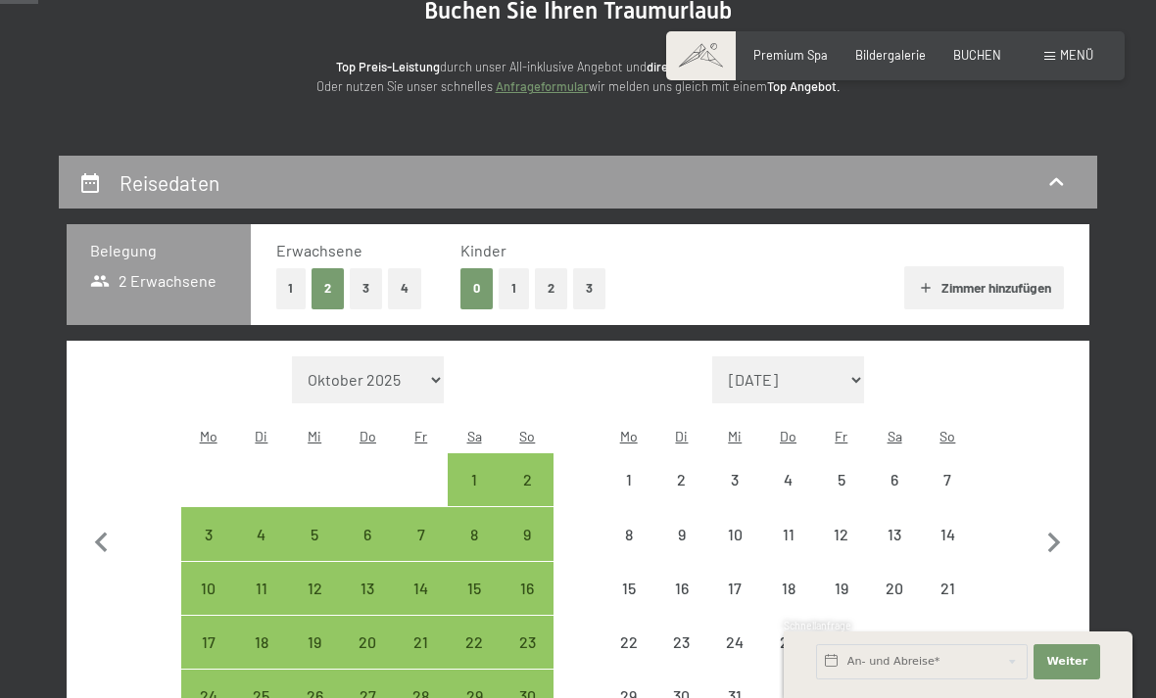
select select "[DATE]"
click at [1061, 532] on icon "button" at bounding box center [1053, 543] width 41 height 41
select select "[DATE]"
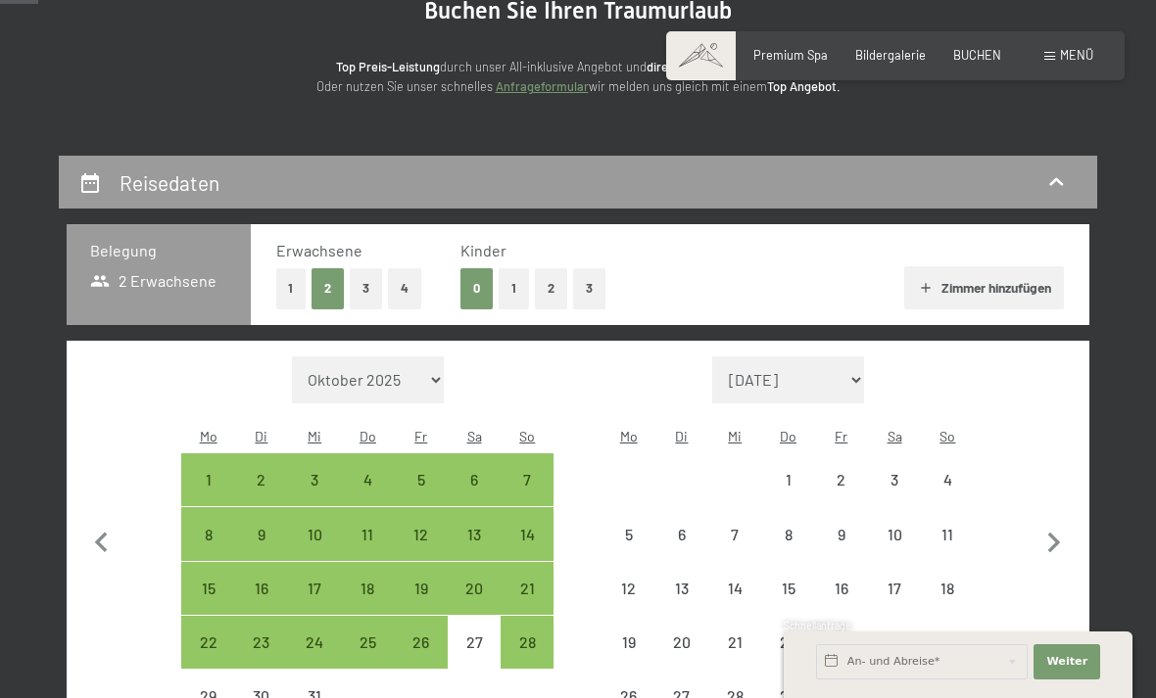
click at [1056, 525] on icon "button" at bounding box center [1053, 543] width 41 height 41
select select "[DATE]"
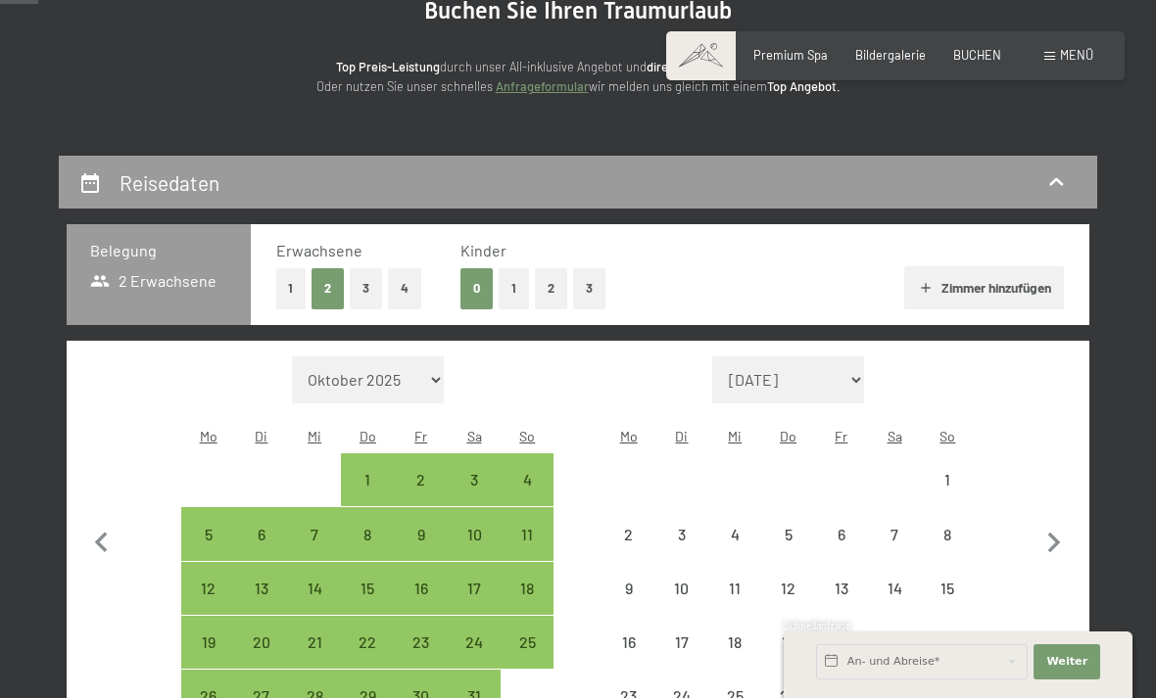
select select "[DATE]"
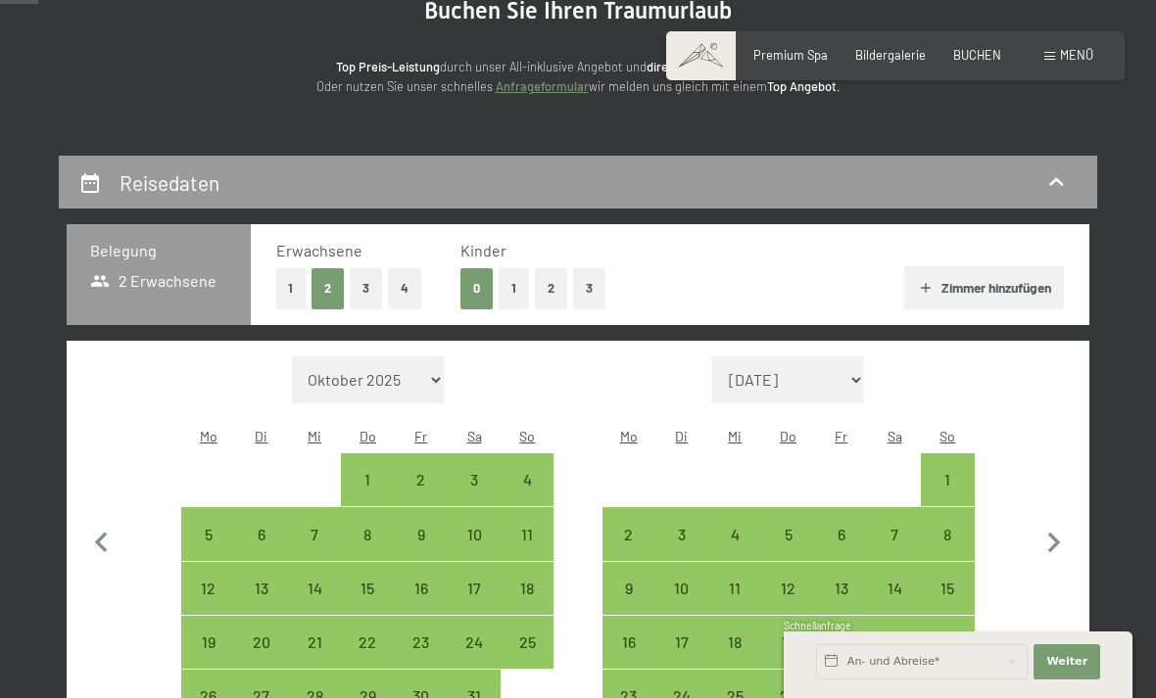
click at [1052, 533] on icon "button" at bounding box center [1054, 543] width 13 height 21
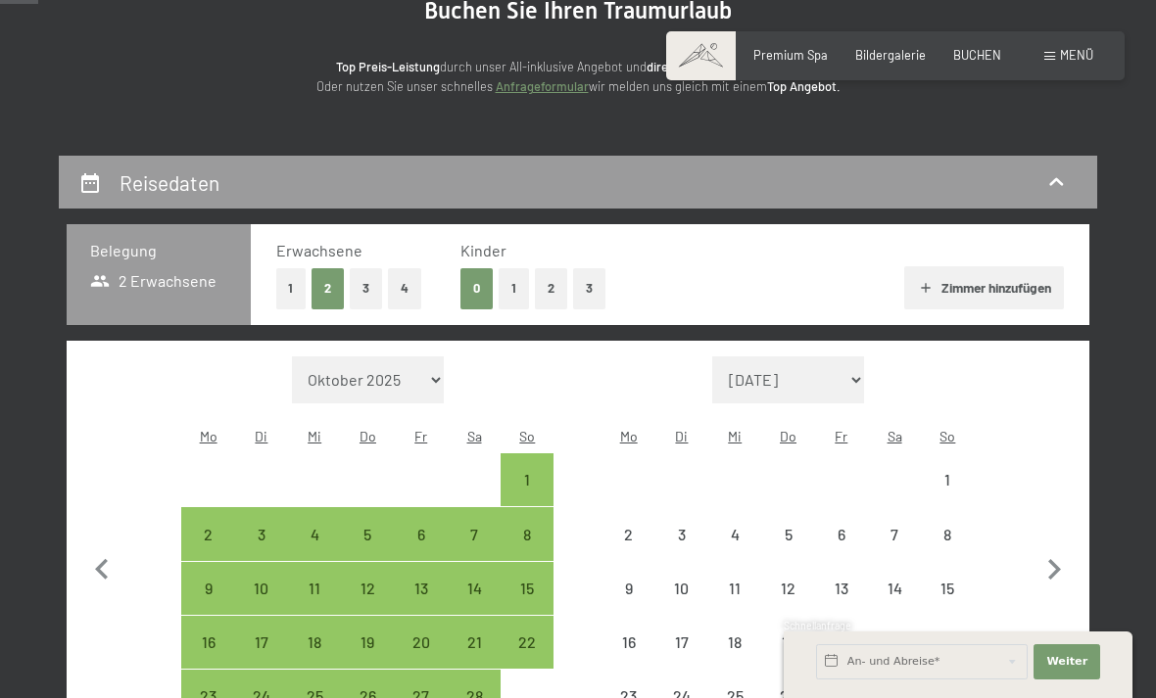
select select "[DATE]"
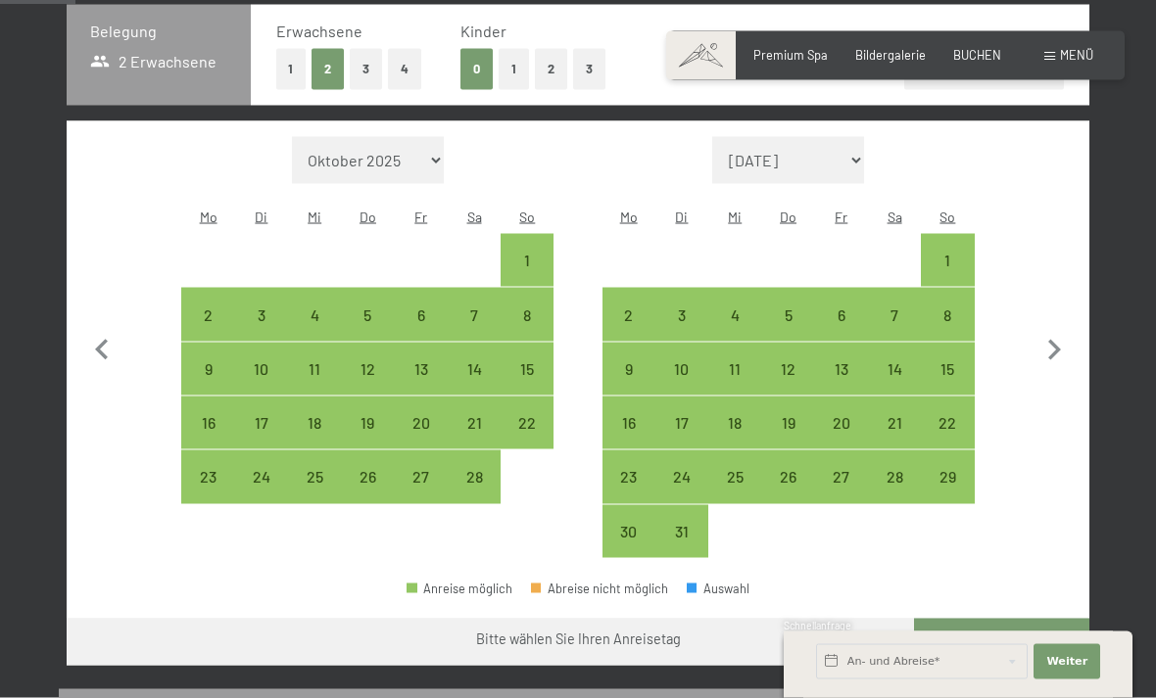
scroll to position [439, 0]
click at [946, 414] on div "22" at bounding box center [947, 438] width 49 height 49
select select "[DATE]"
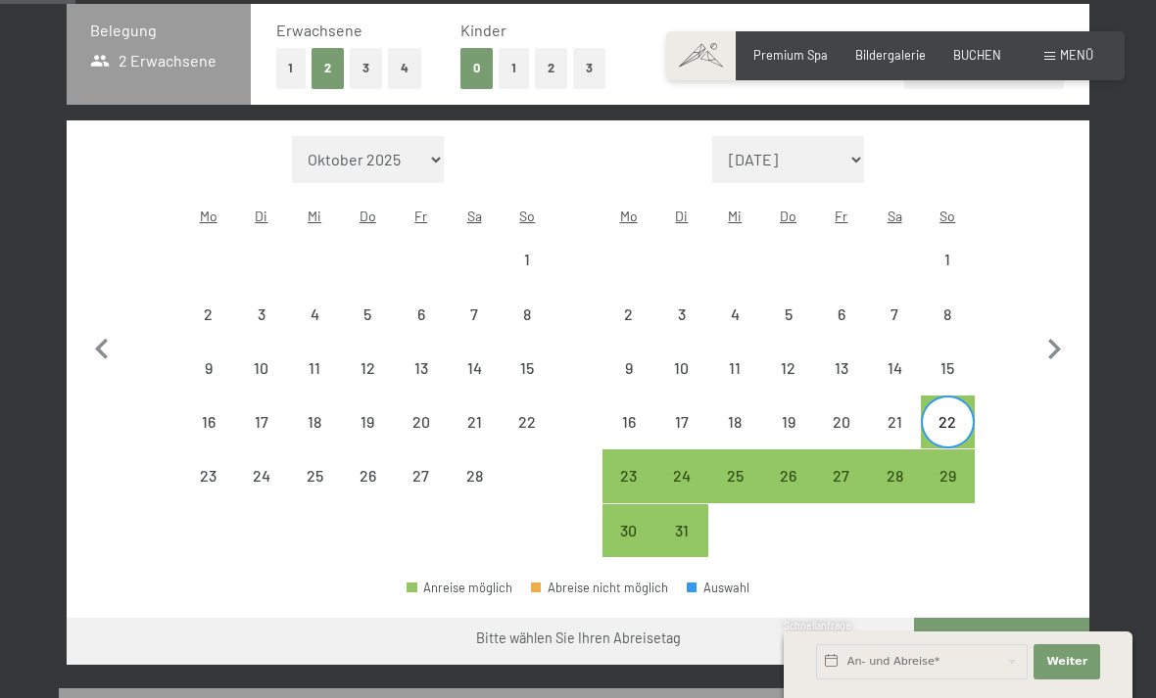
click at [948, 468] on div "29" at bounding box center [947, 492] width 49 height 49
select select "[DATE]"
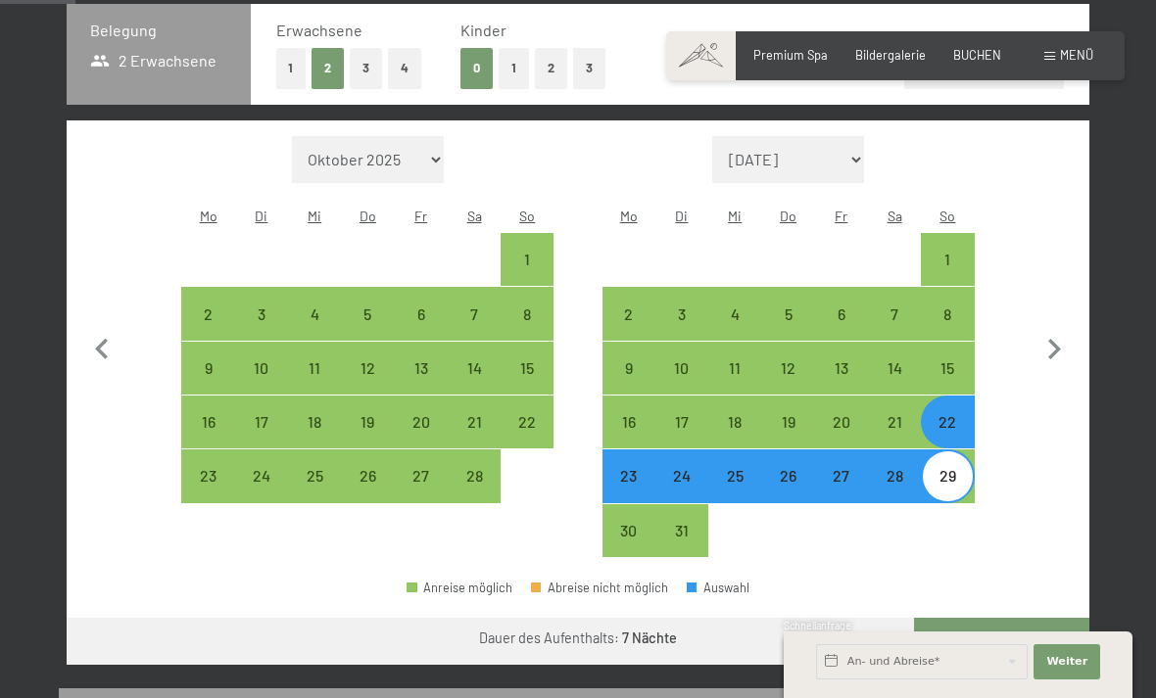
click at [1022, 618] on button "Weiter zu „Zimmer“" at bounding box center [1001, 641] width 175 height 47
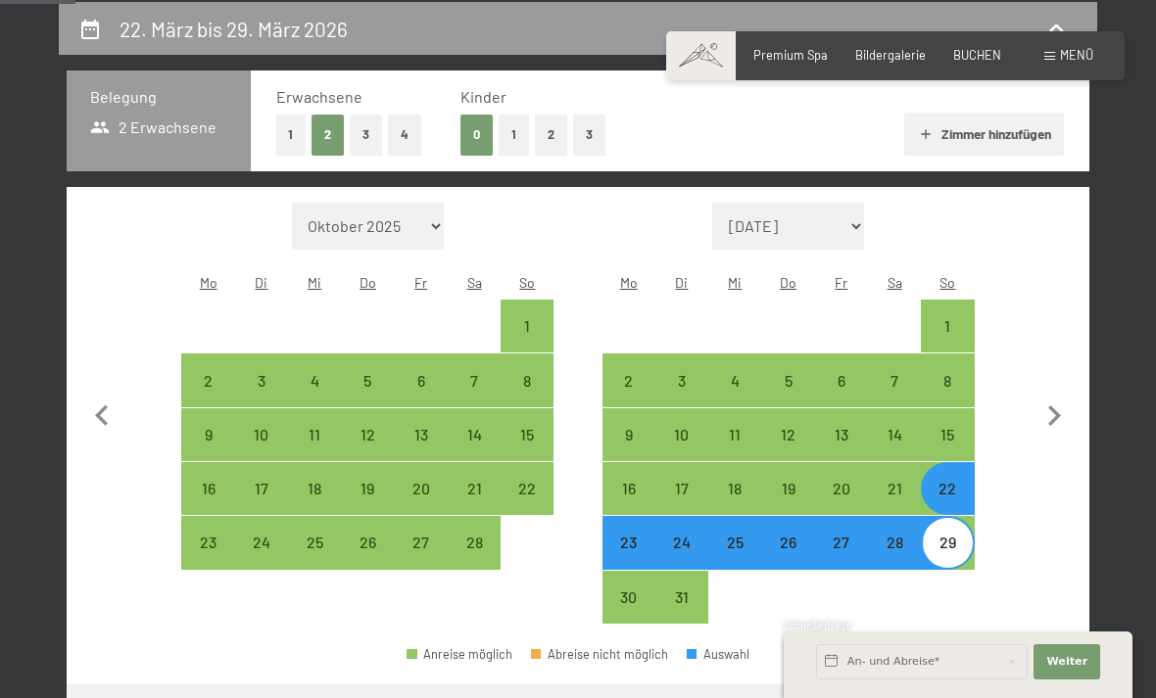
select select "[DATE]"
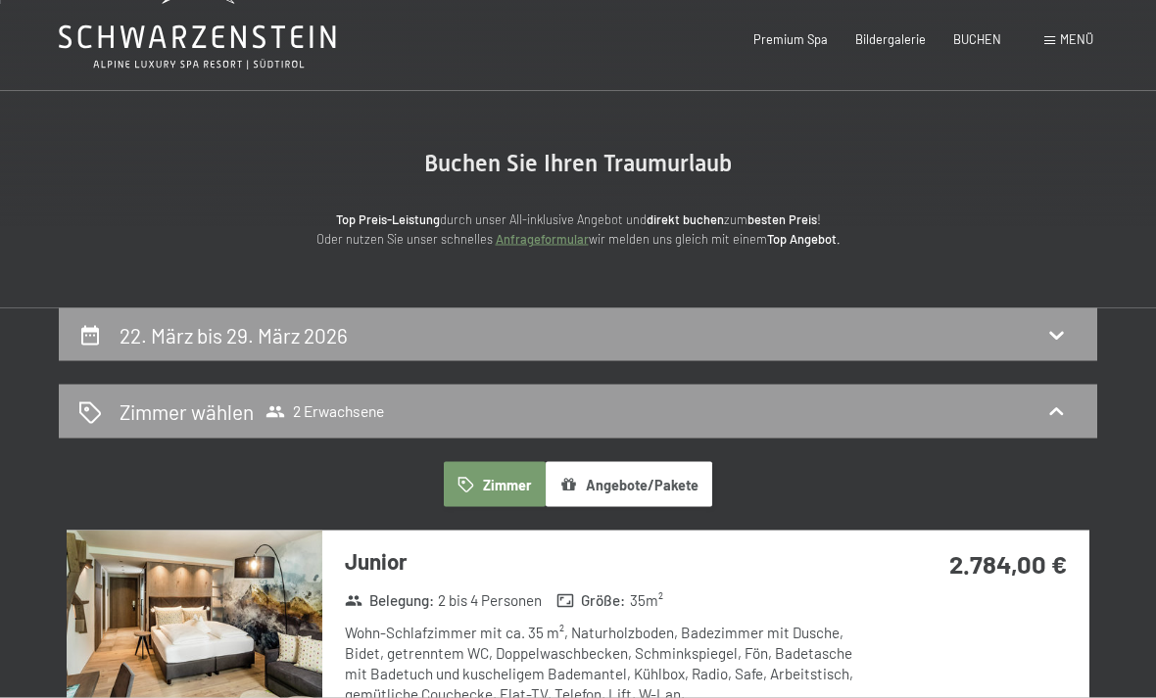
scroll to position [0, 0]
